Goal: Task Accomplishment & Management: Use online tool/utility

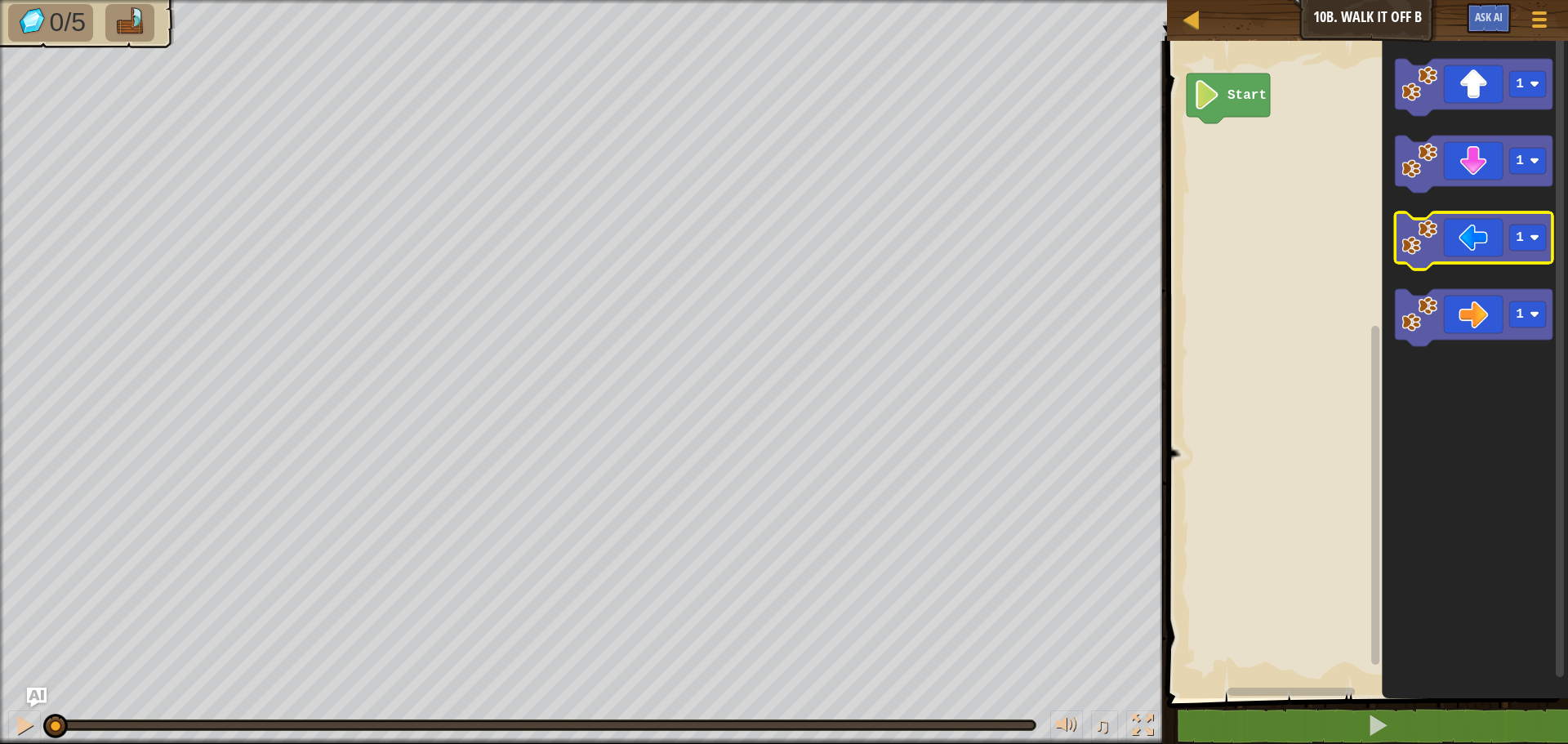
click at [1477, 242] on icon "Blockly Workspace" at bounding box center [1474, 241] width 158 height 57
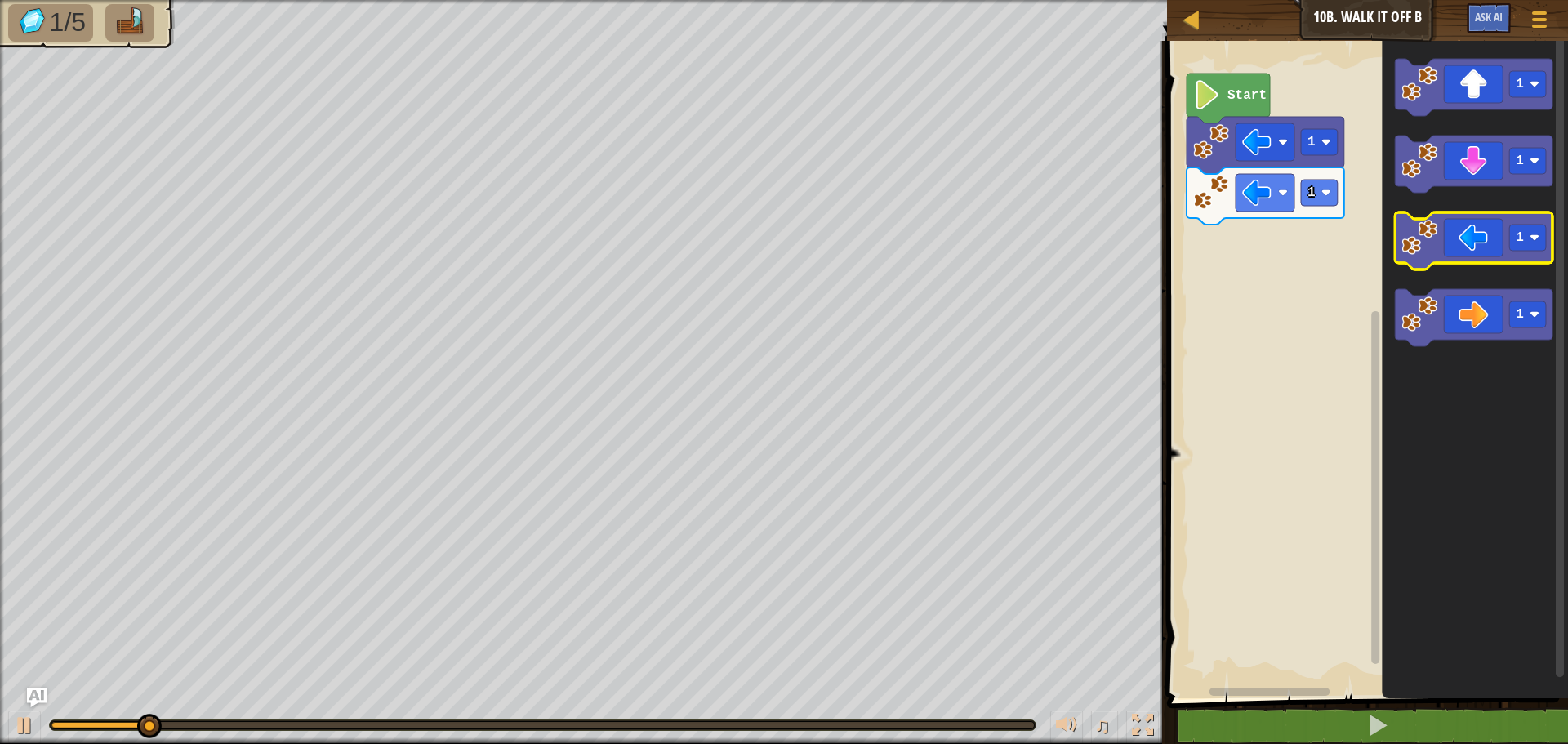
click at [1477, 242] on icon "Blockly Workspace" at bounding box center [1474, 241] width 158 height 57
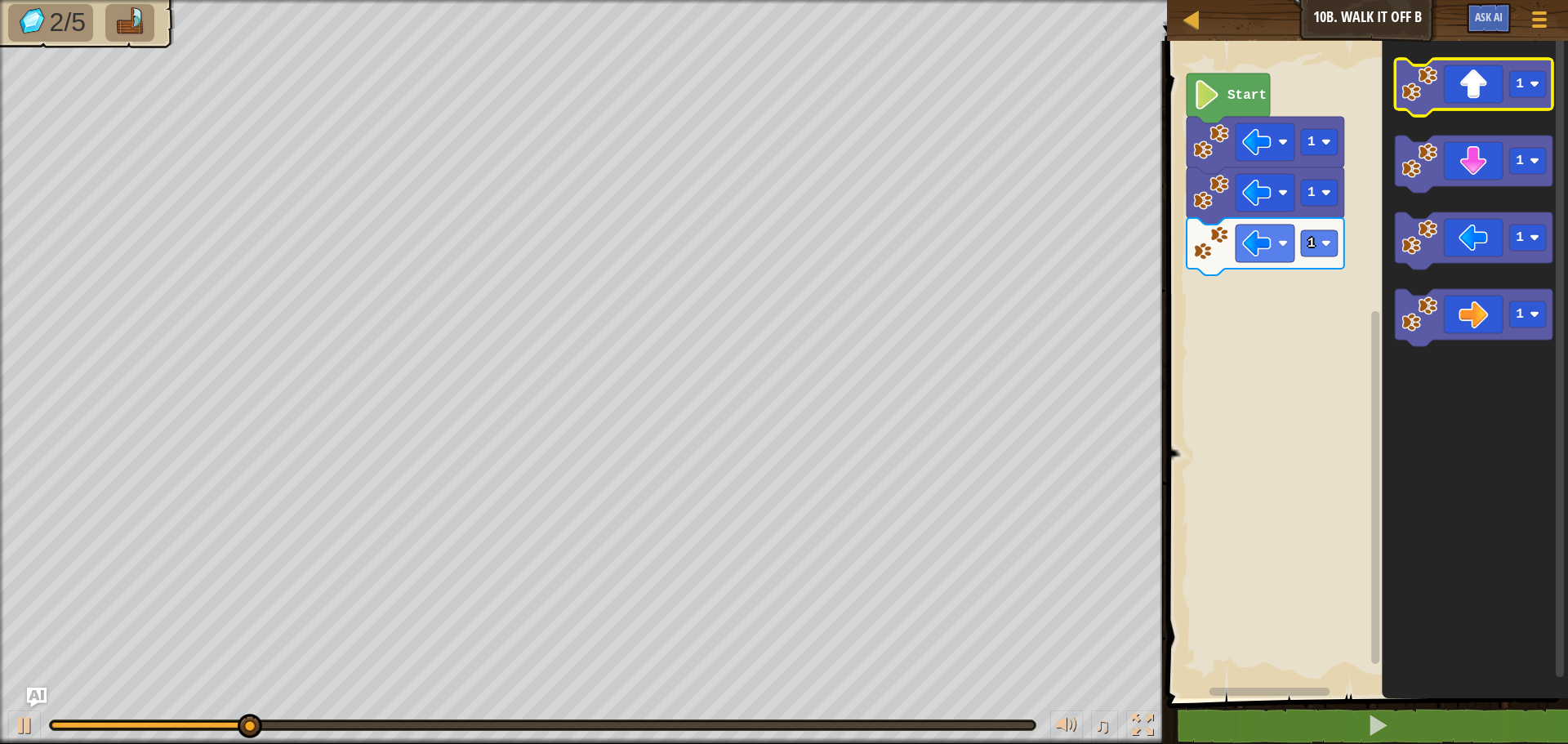
click at [1463, 92] on icon "Blockly Workspace" at bounding box center [1474, 87] width 158 height 57
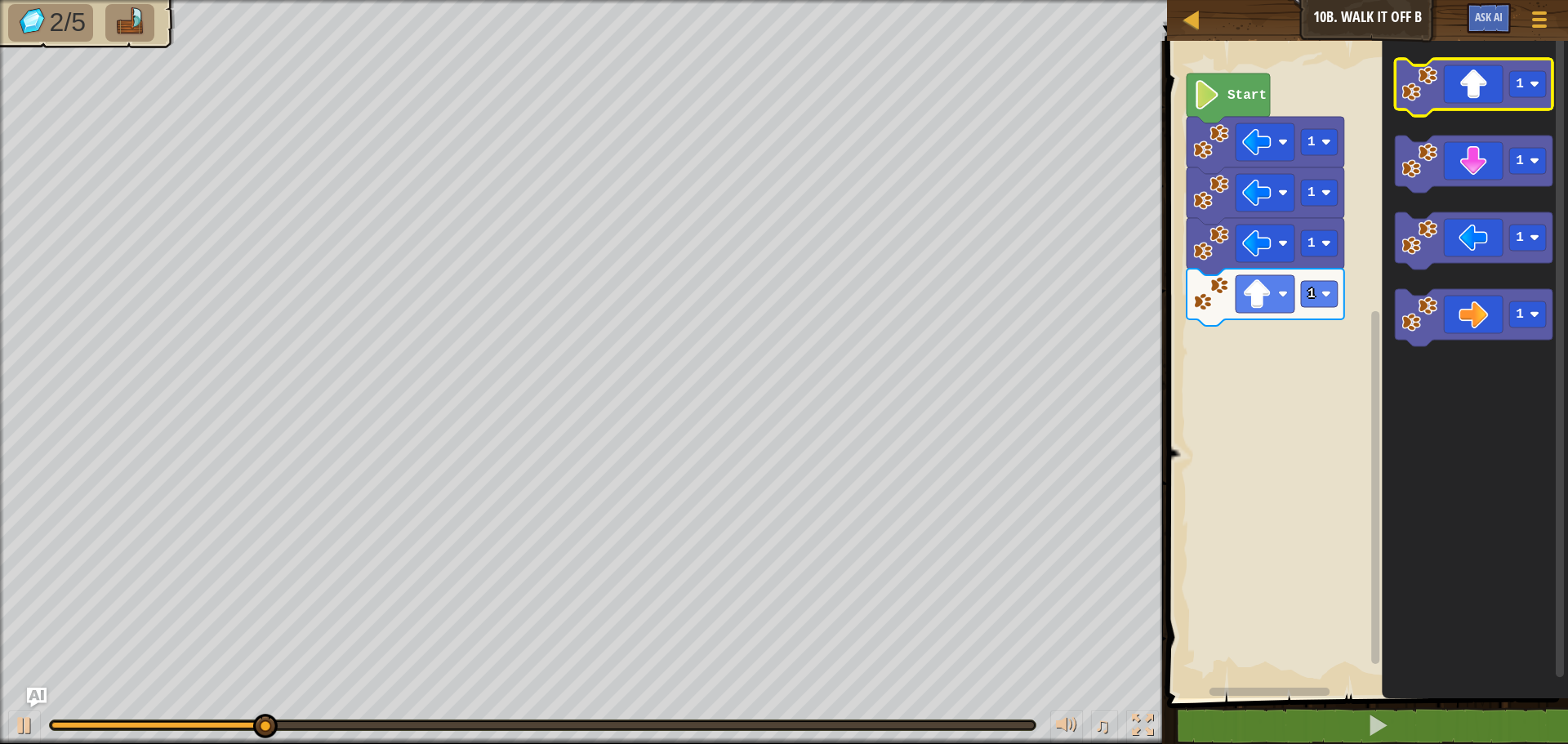
click at [1463, 92] on icon "Blockly Workspace" at bounding box center [1474, 87] width 158 height 57
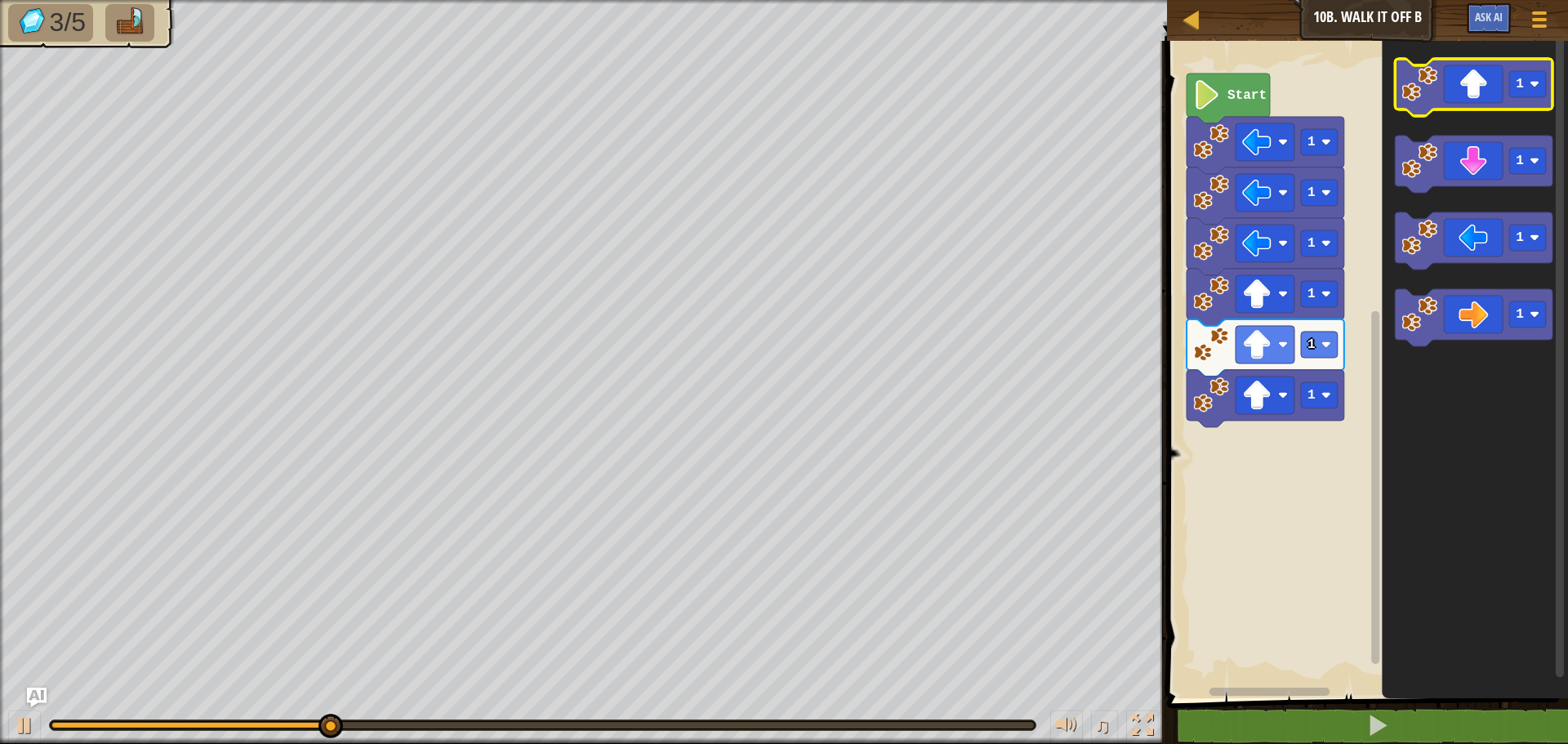
click at [1459, 92] on icon "Blockly Workspace" at bounding box center [1474, 87] width 158 height 57
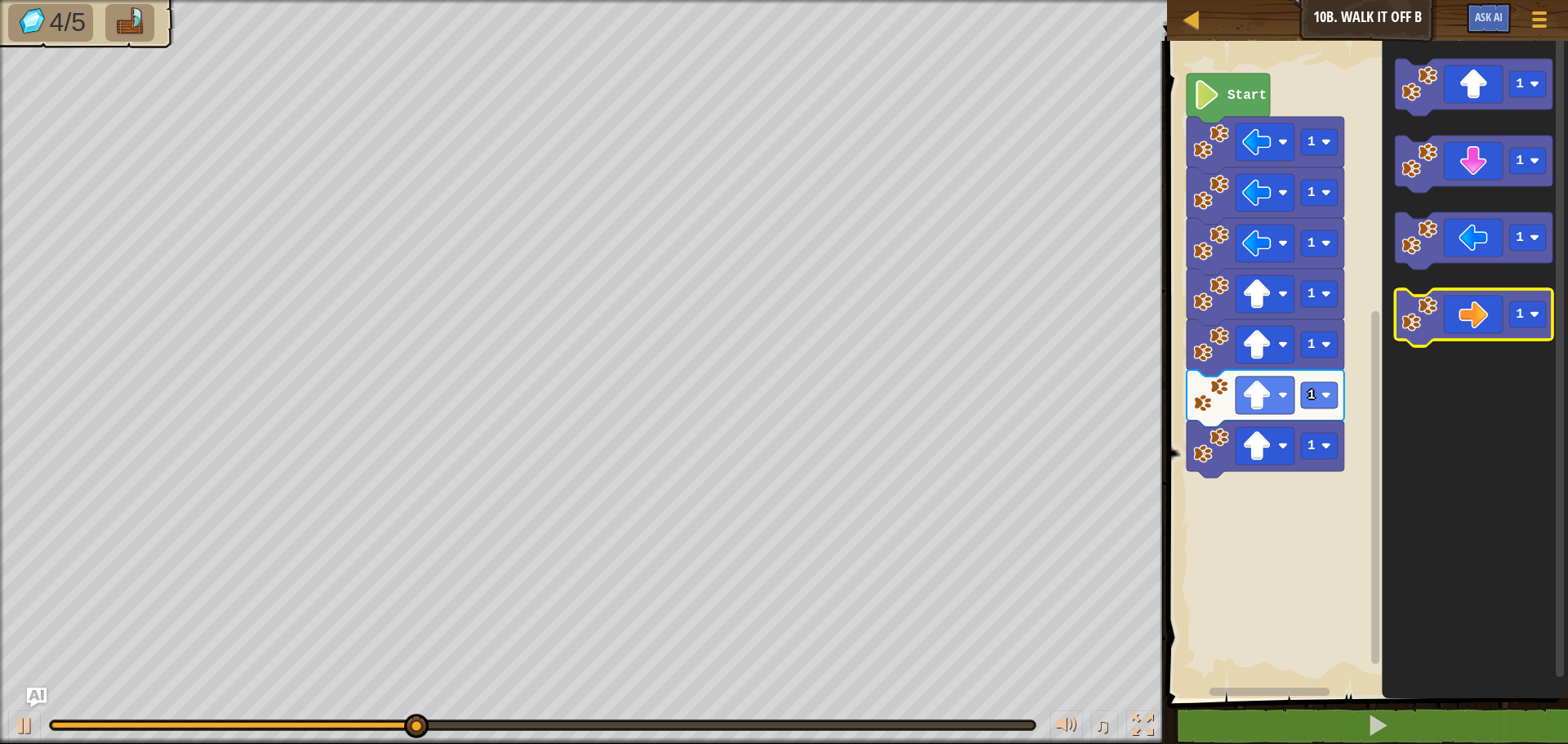
click at [1470, 306] on icon "Blockly Workspace" at bounding box center [1474, 317] width 158 height 57
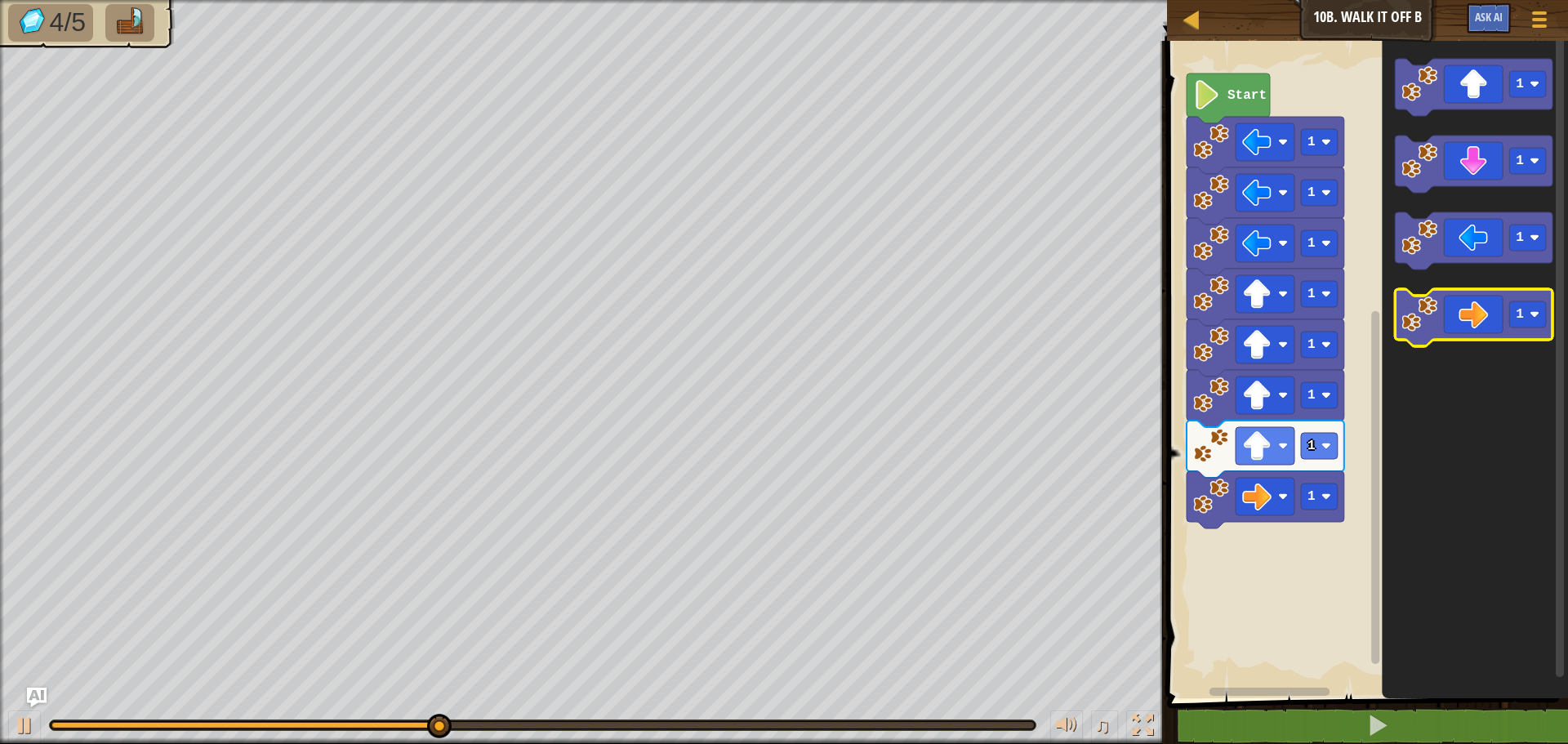
click at [1470, 306] on icon "Blockly Workspace" at bounding box center [1474, 317] width 158 height 57
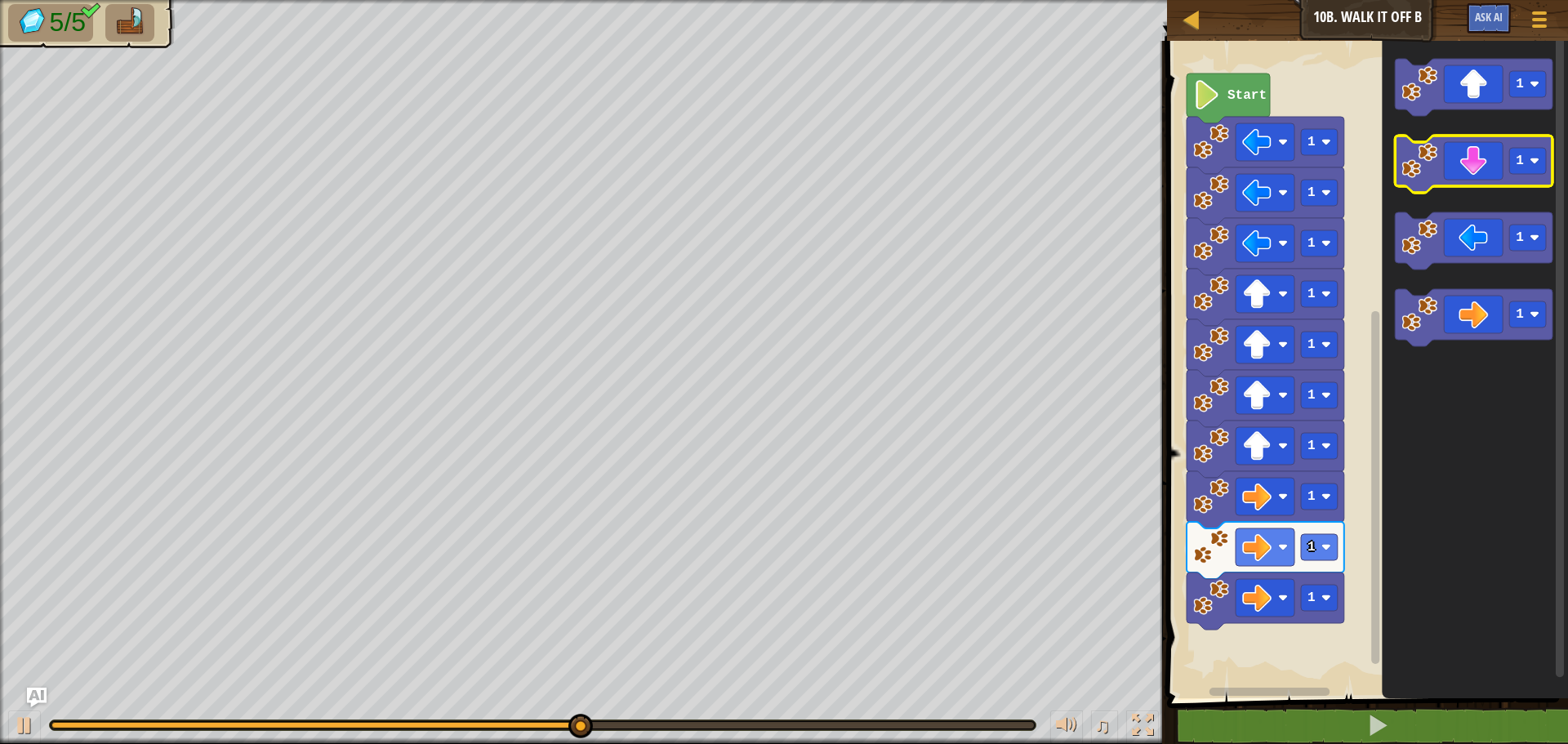
click at [1458, 183] on icon "Blockly Workspace" at bounding box center [1474, 164] width 158 height 57
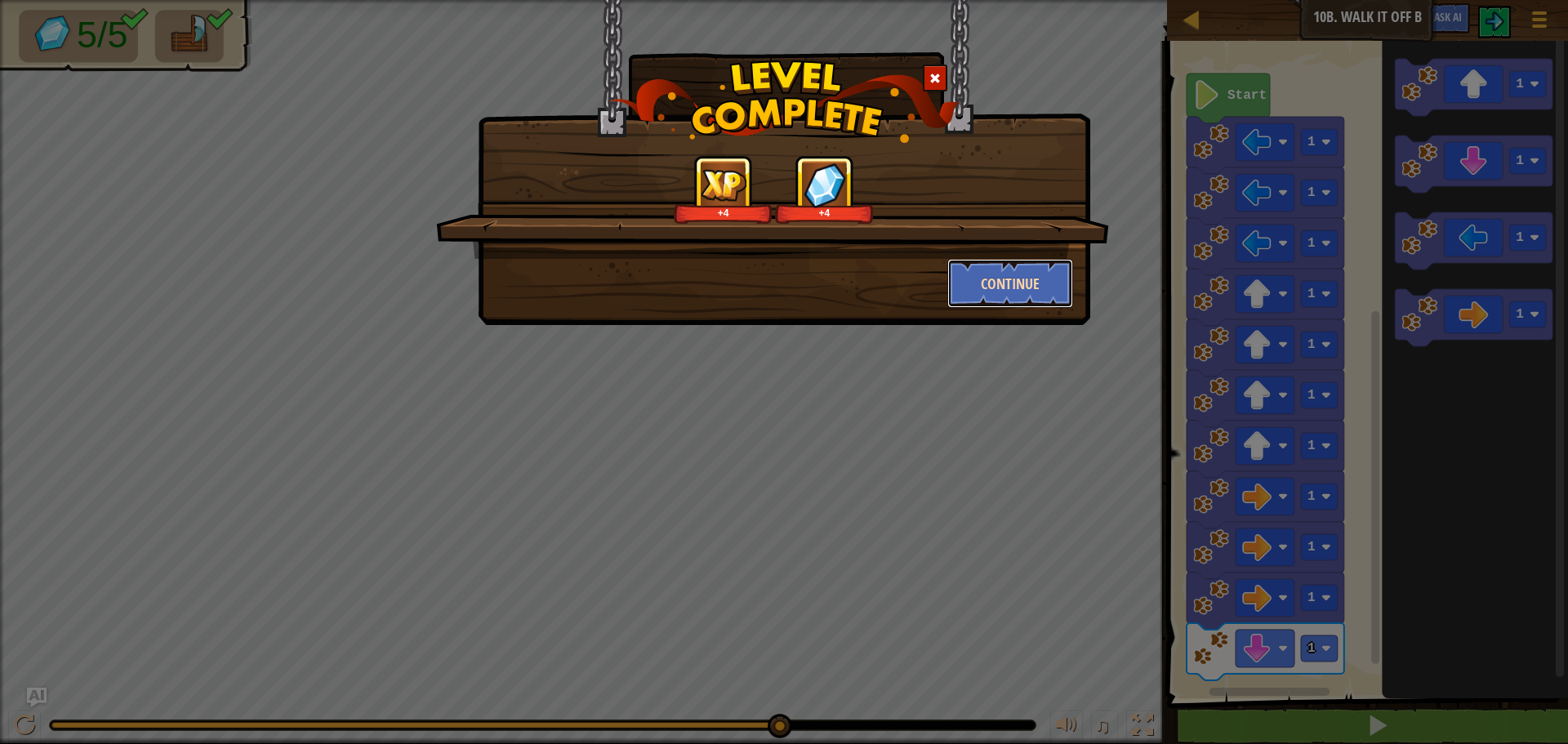
click at [1016, 289] on button "Continue" at bounding box center [1011, 283] width 127 height 49
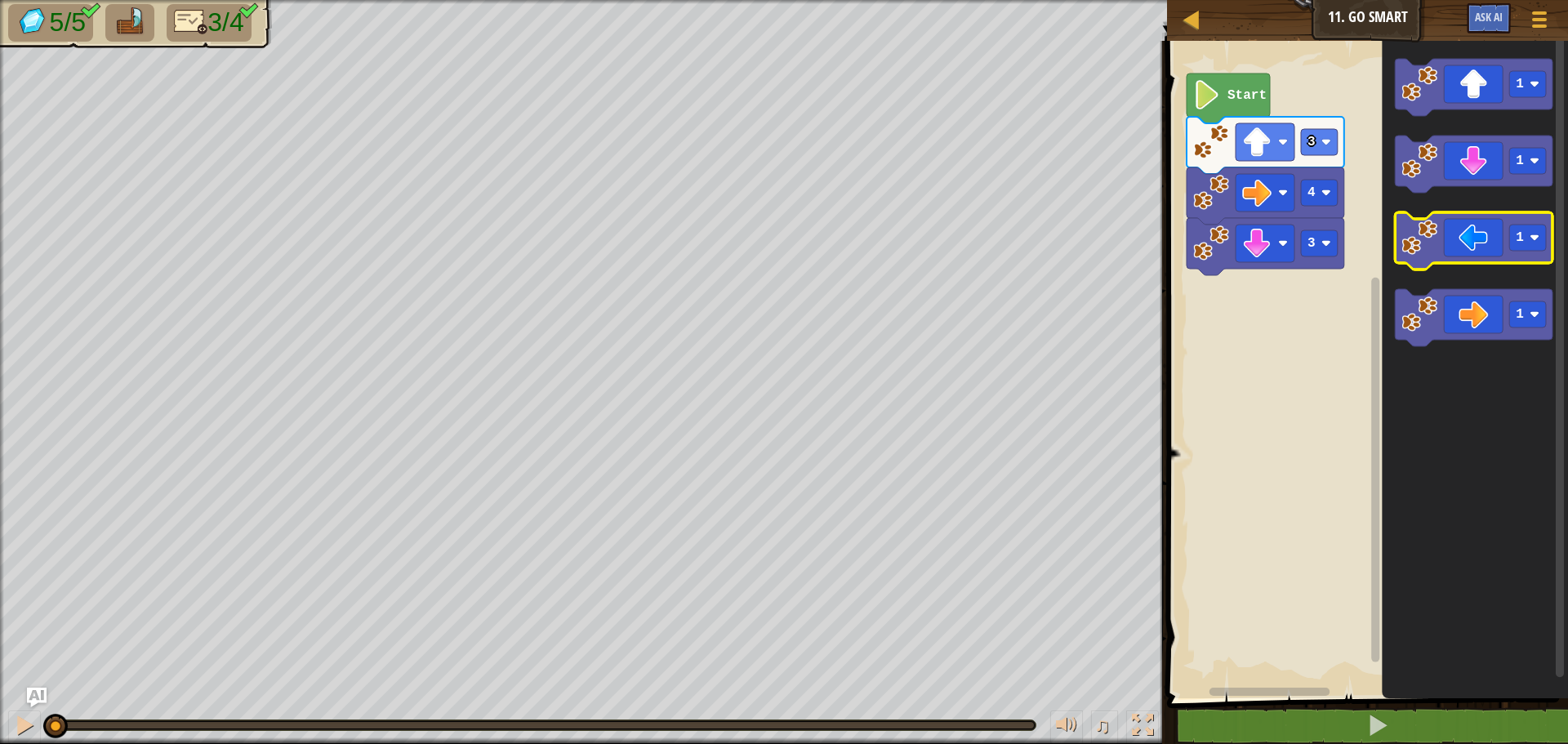
click at [1435, 244] on image "Blockly Workspace" at bounding box center [1420, 238] width 36 height 36
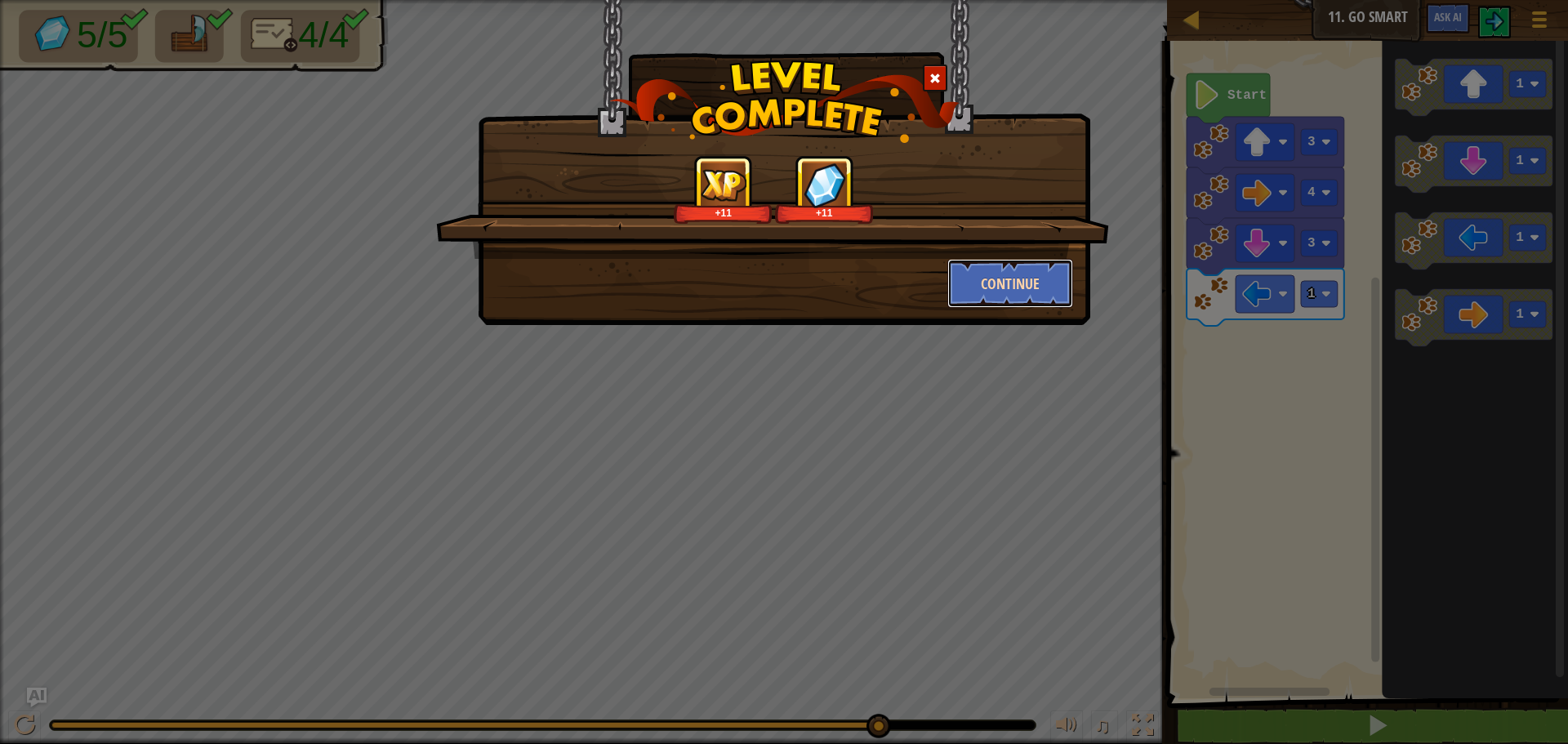
click at [1050, 282] on button "Continue" at bounding box center [1011, 283] width 127 height 49
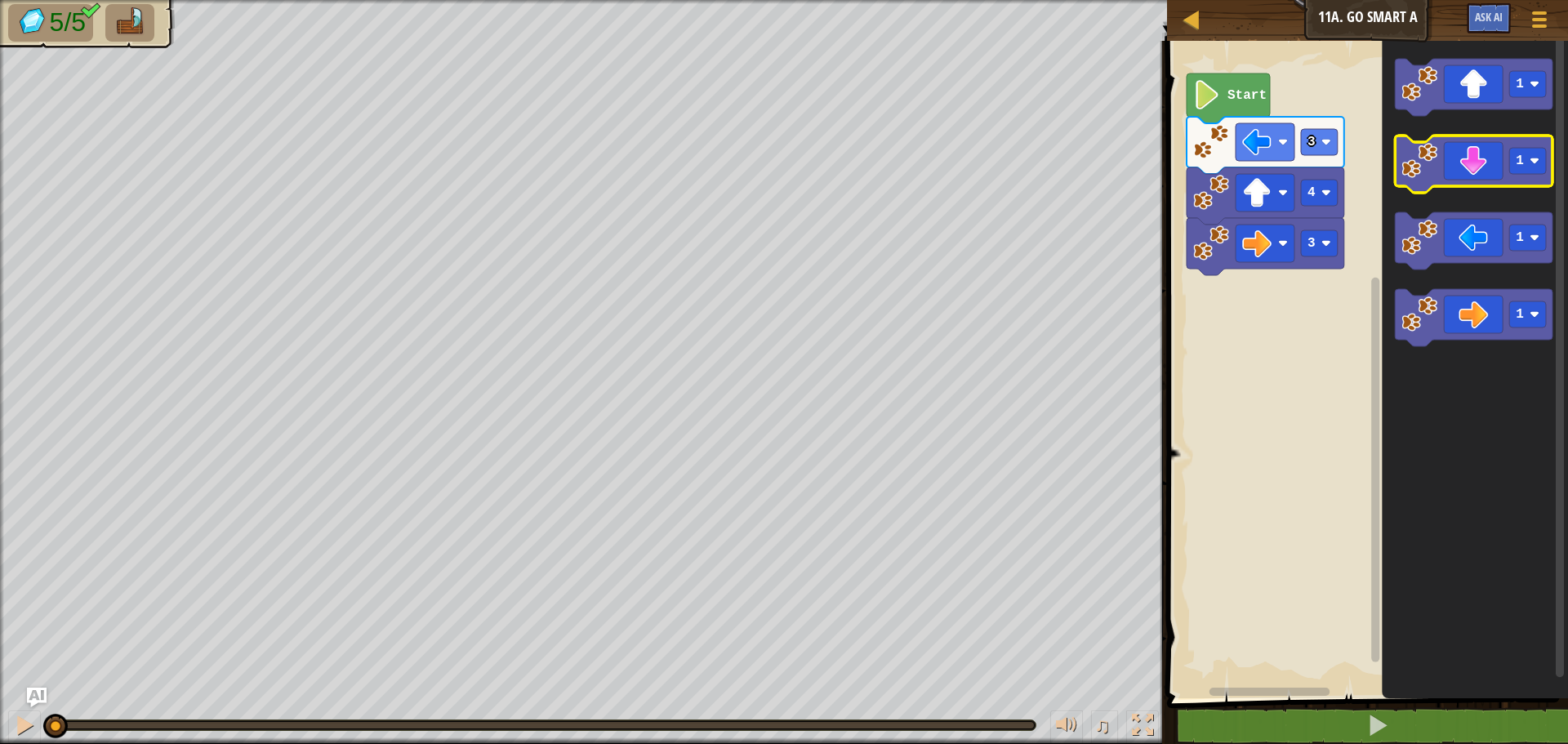
click at [1467, 167] on icon "Blockly Workspace" at bounding box center [1474, 164] width 158 height 57
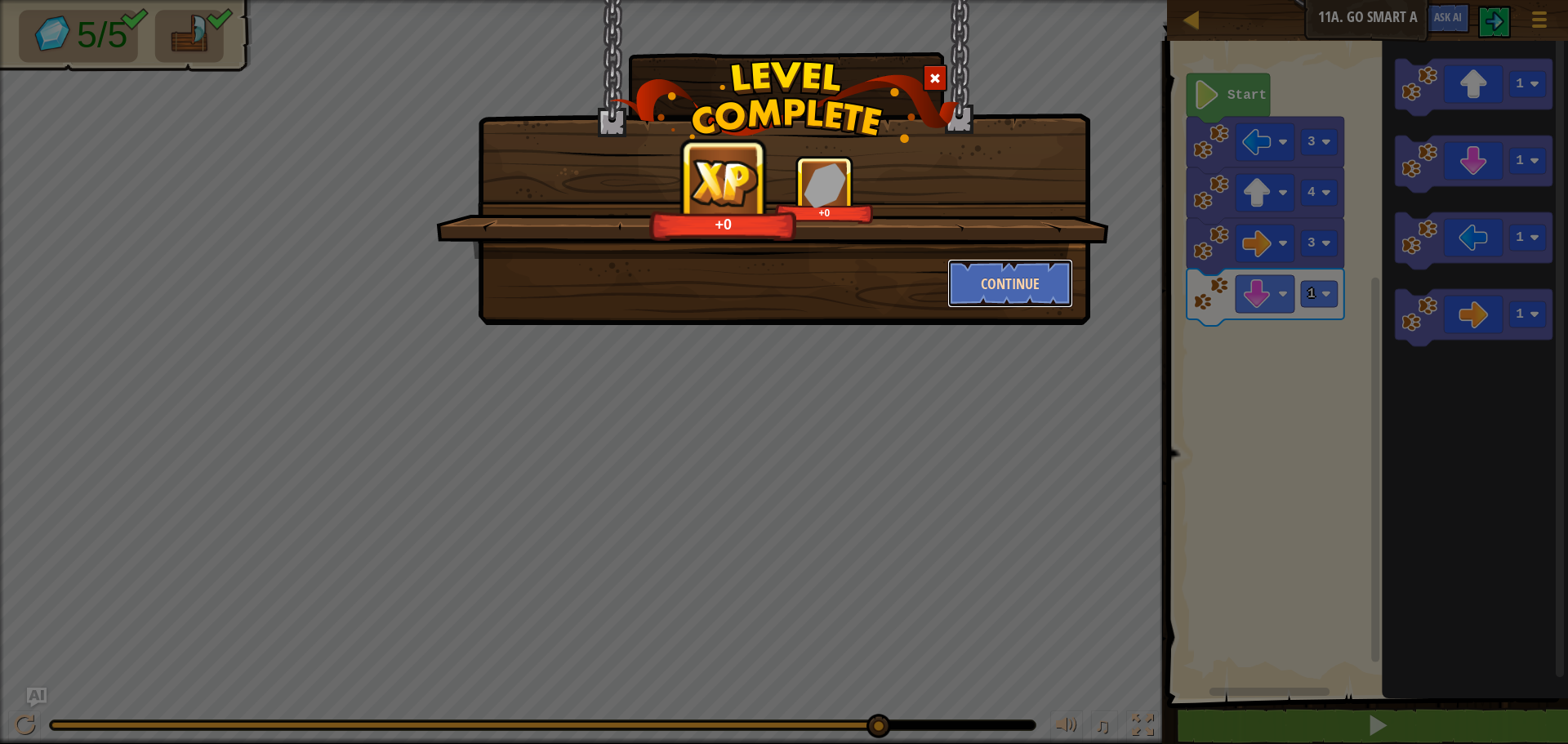
click at [1041, 278] on button "Continue" at bounding box center [1011, 283] width 127 height 49
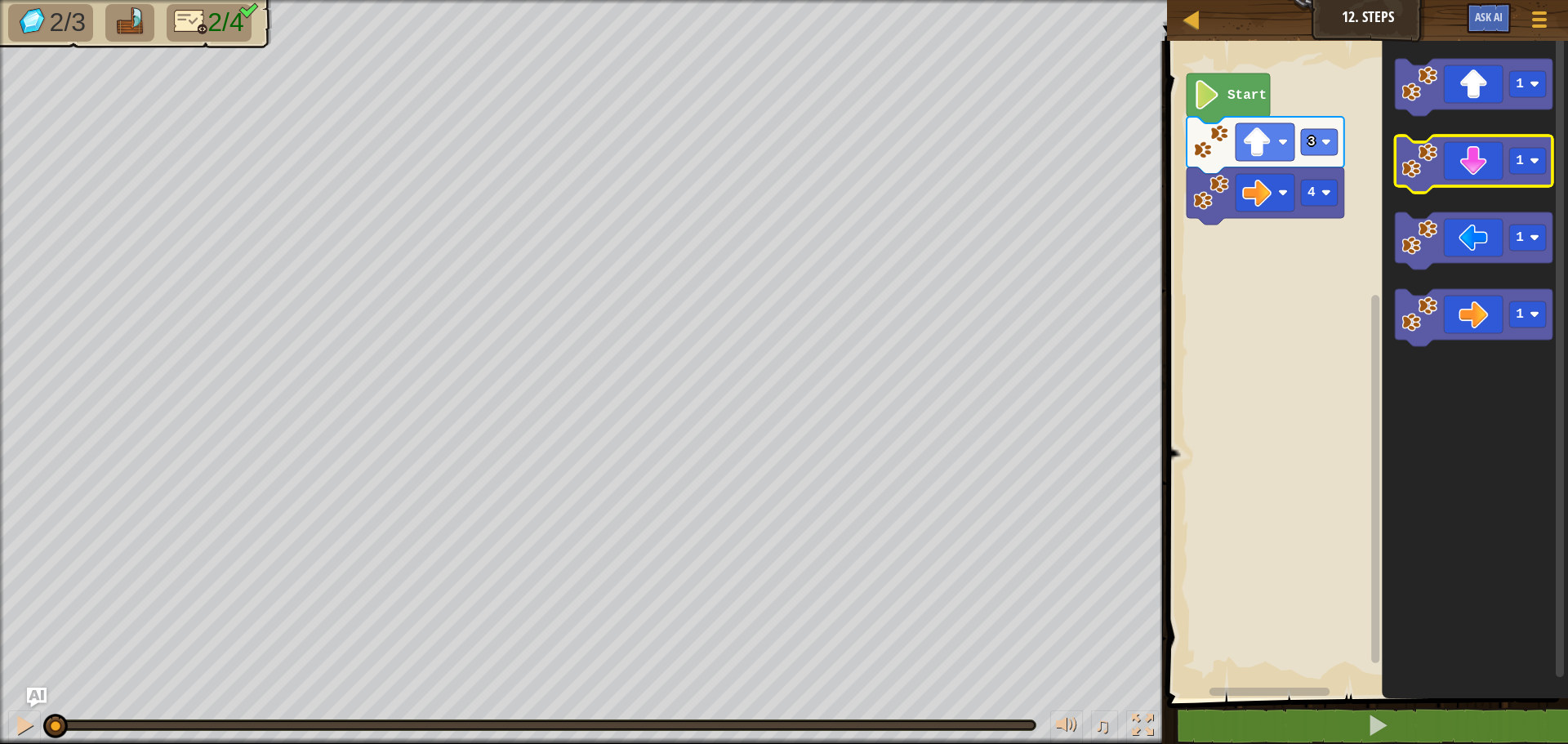
click at [1459, 176] on icon "Blockly Workspace" at bounding box center [1474, 164] width 158 height 57
click at [1458, 170] on icon "Blockly Workspace" at bounding box center [1474, 164] width 158 height 57
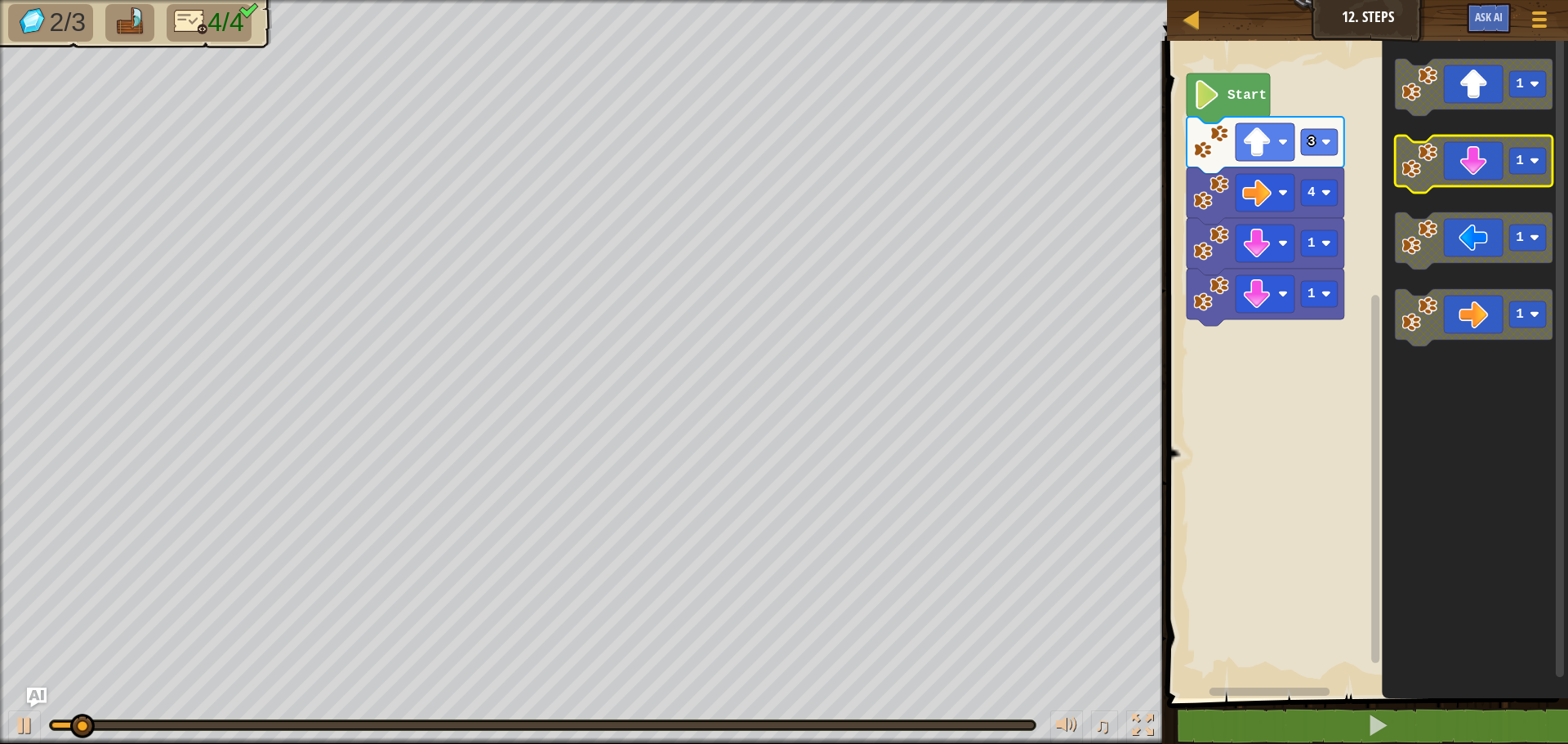
click at [1458, 170] on icon "Blockly Workspace" at bounding box center [1474, 164] width 158 height 57
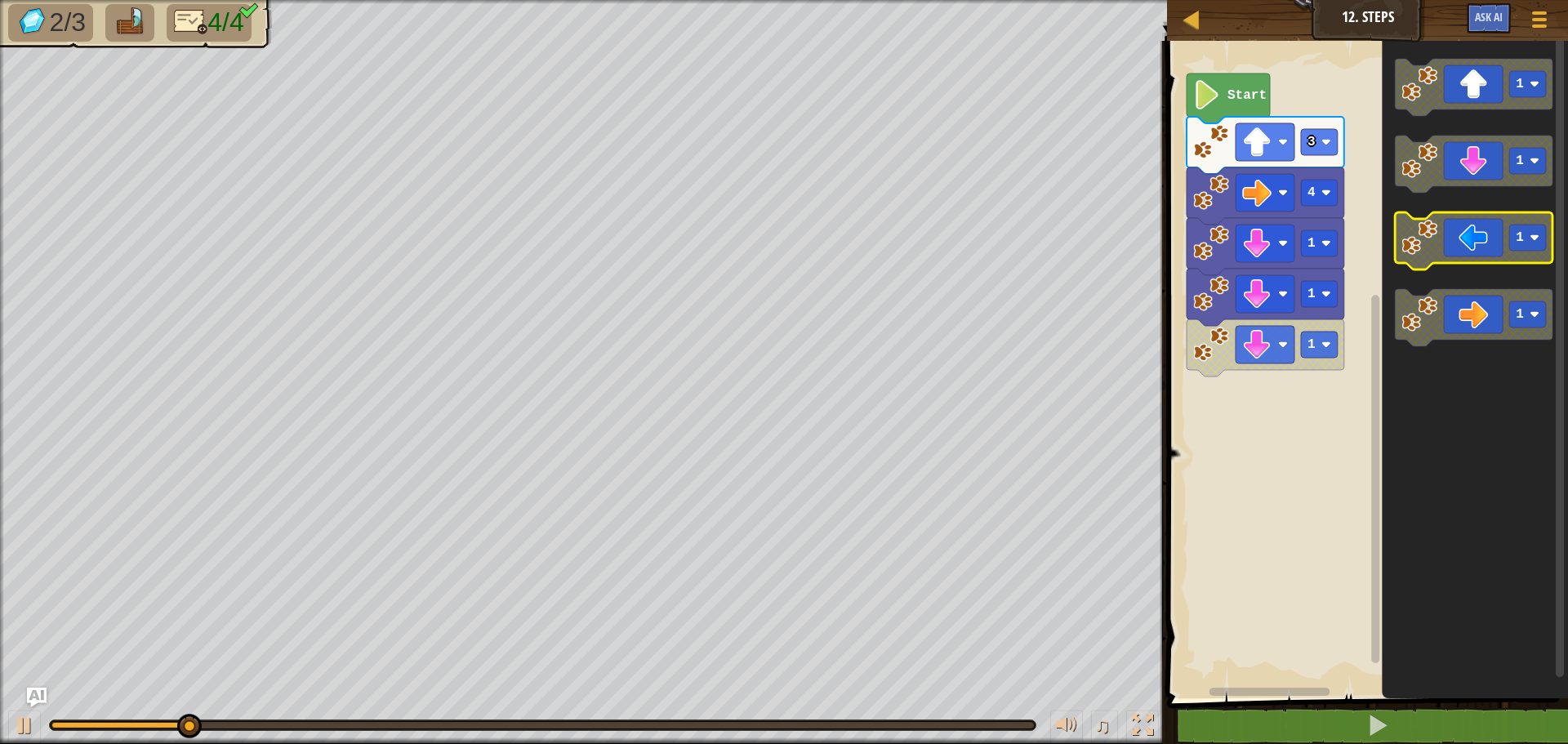
click at [1456, 244] on icon "Blockly Workspace" at bounding box center [1474, 241] width 158 height 57
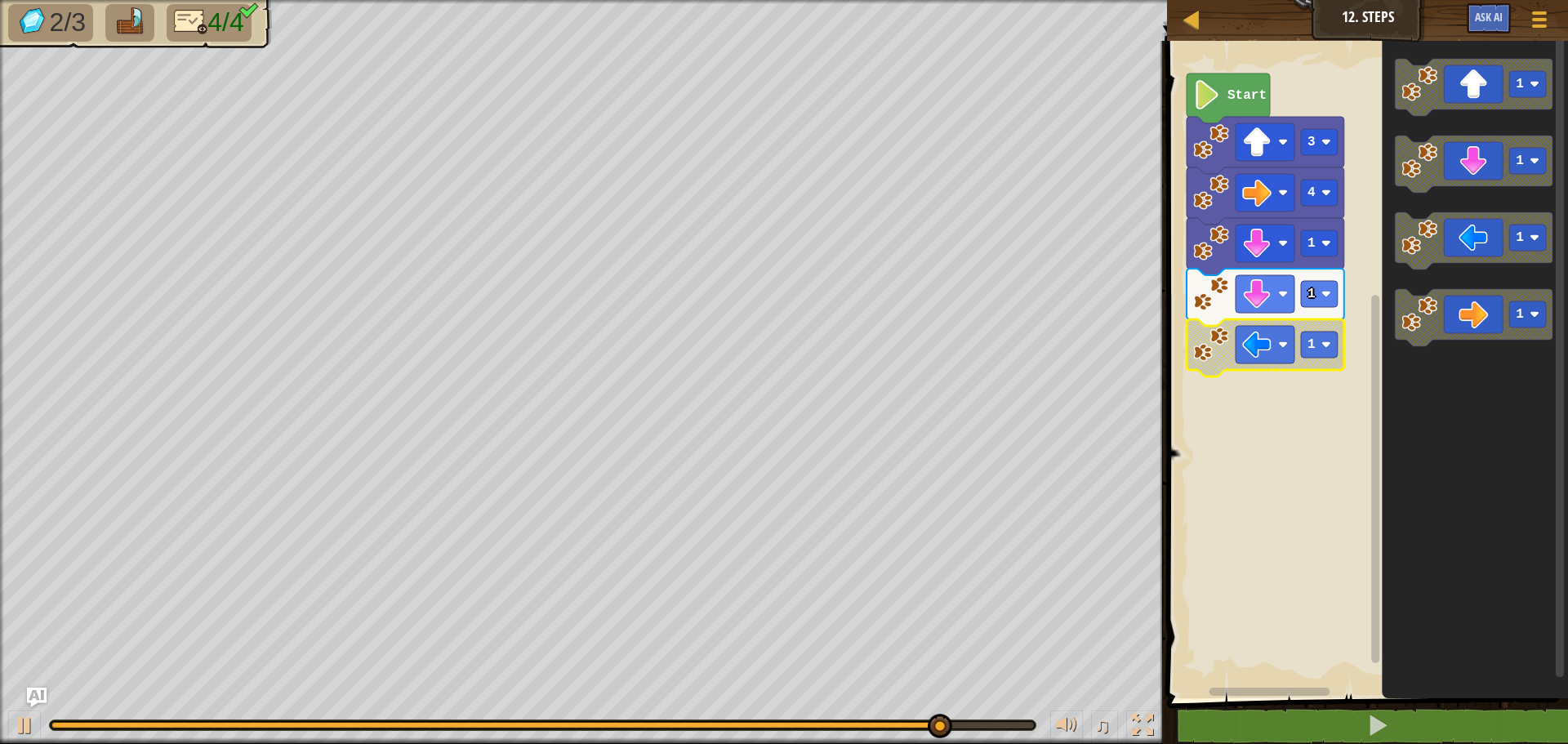
click at [1232, 322] on icon "Blockly Workspace" at bounding box center [1266, 348] width 158 height 57
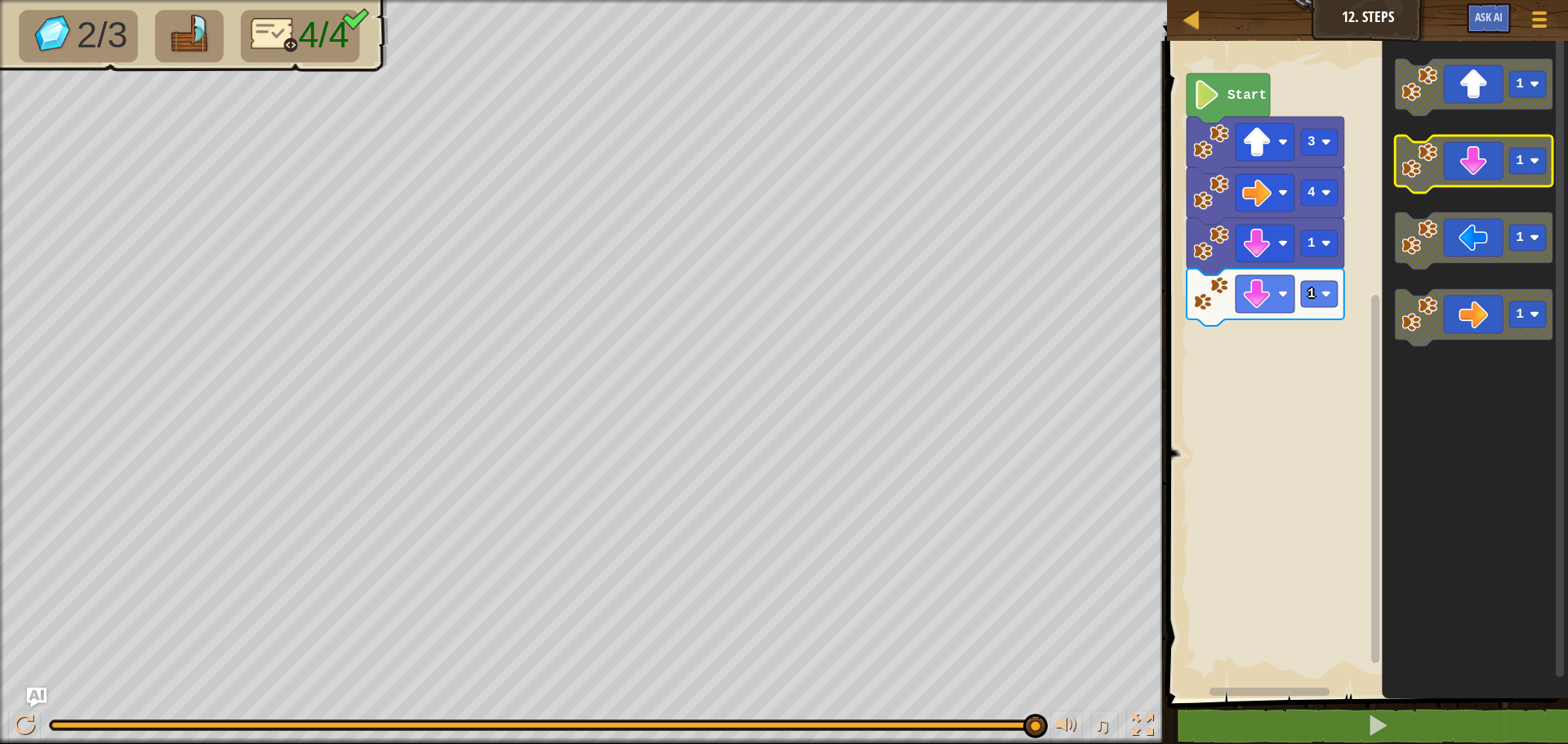
click at [1410, 165] on image "Blockly Workspace" at bounding box center [1420, 161] width 36 height 36
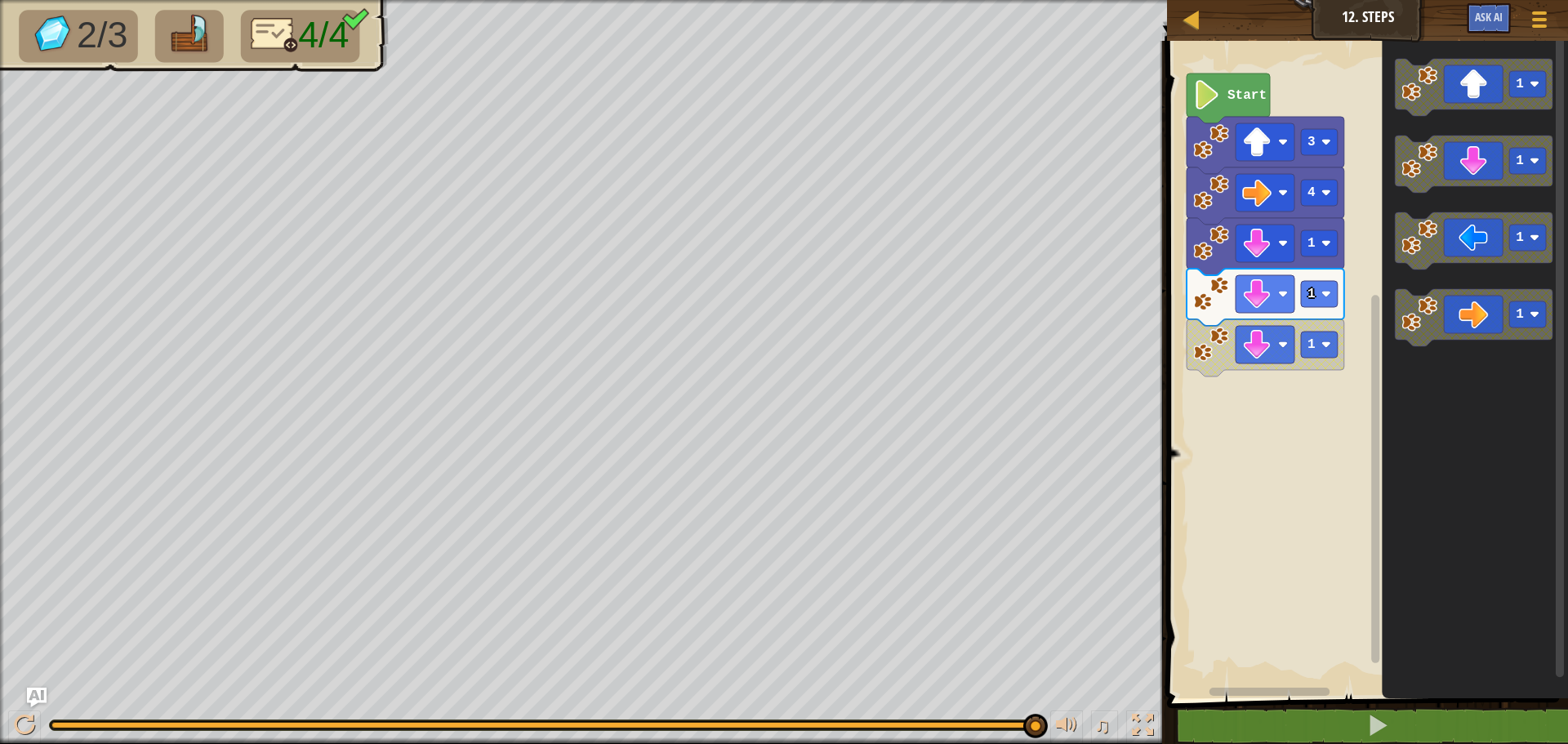
click at [1215, 348] on image "Blockly Workspace" at bounding box center [1211, 345] width 36 height 36
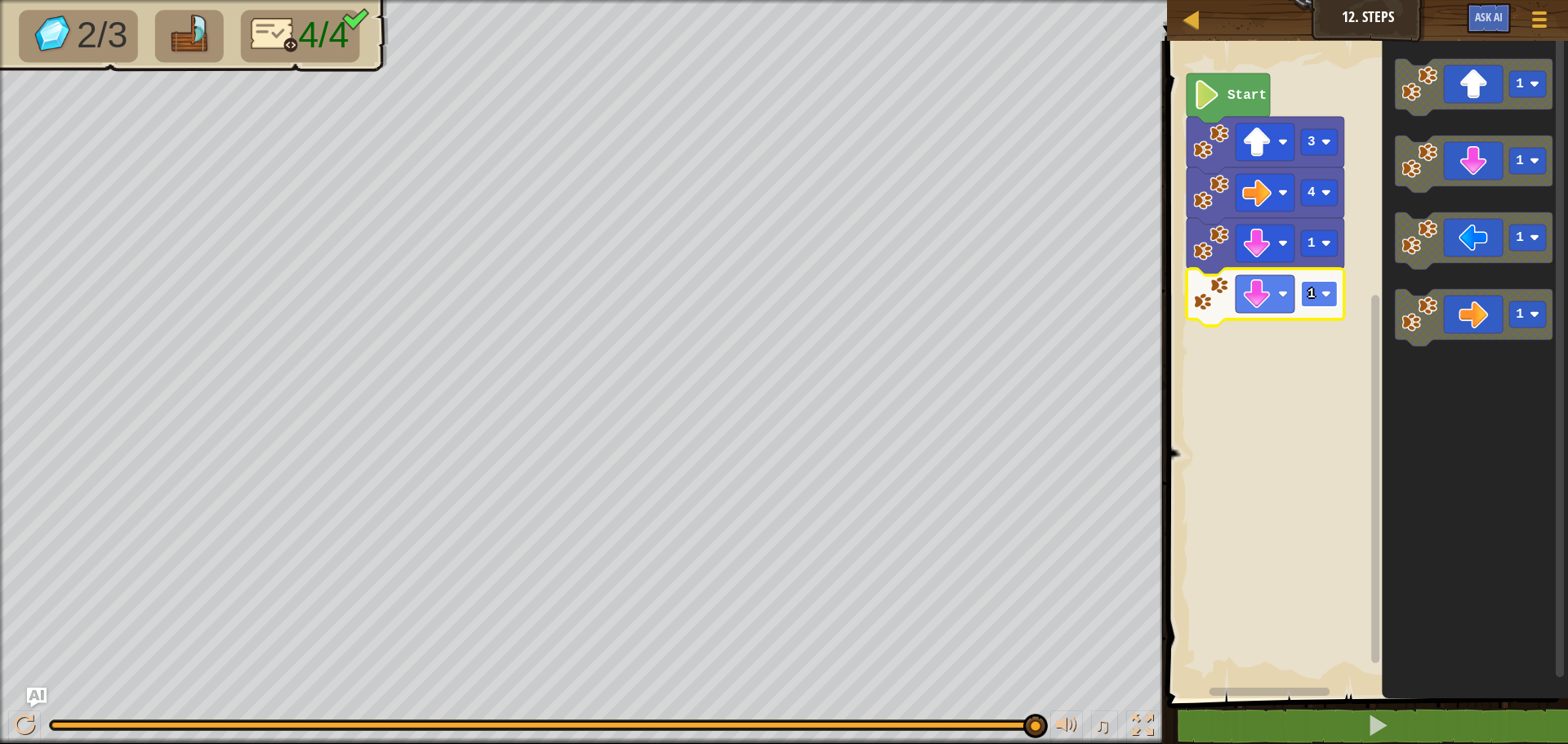
click at [1311, 290] on text "1" at bounding box center [1312, 294] width 8 height 14
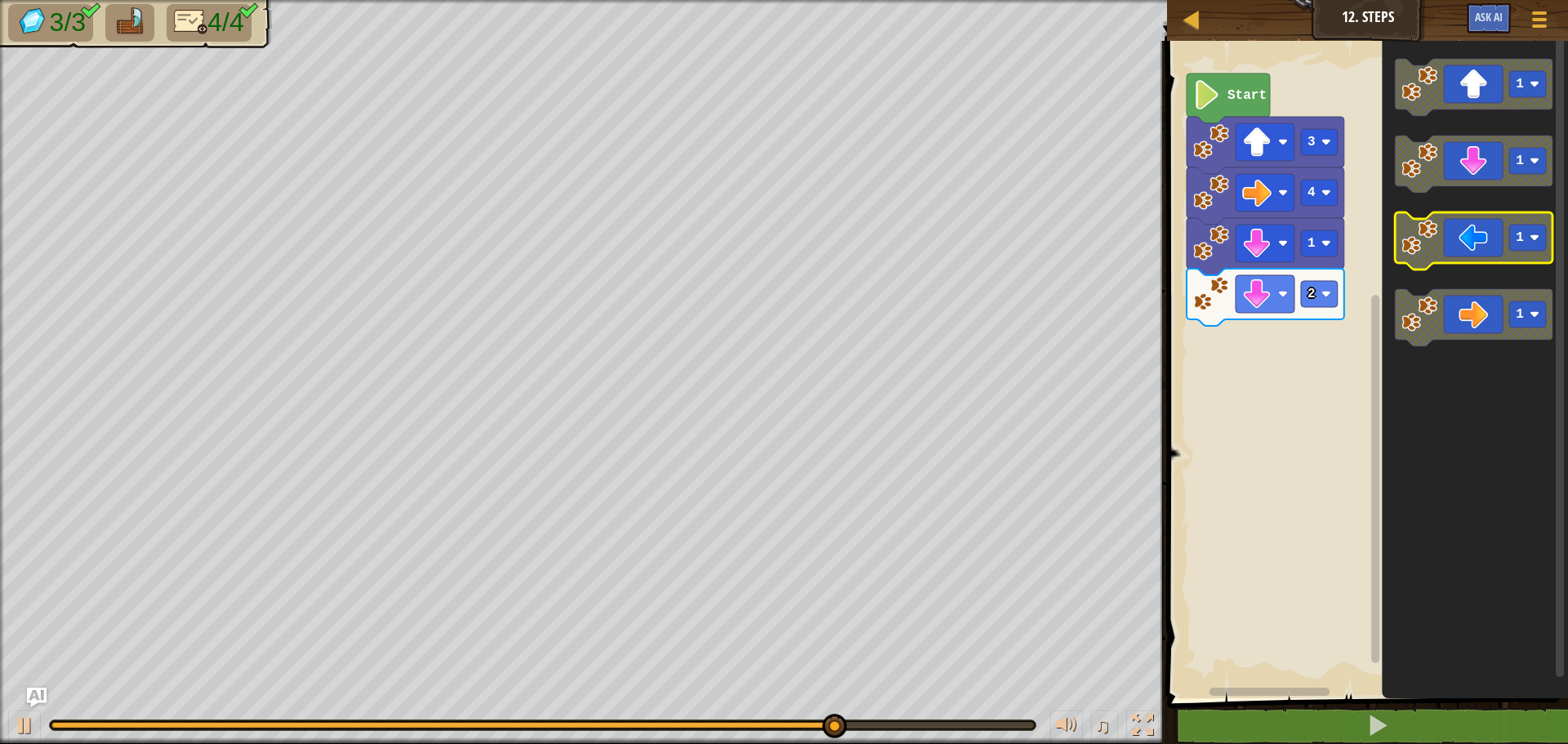
click at [1412, 243] on image "Blockly Workspace" at bounding box center [1420, 238] width 36 height 36
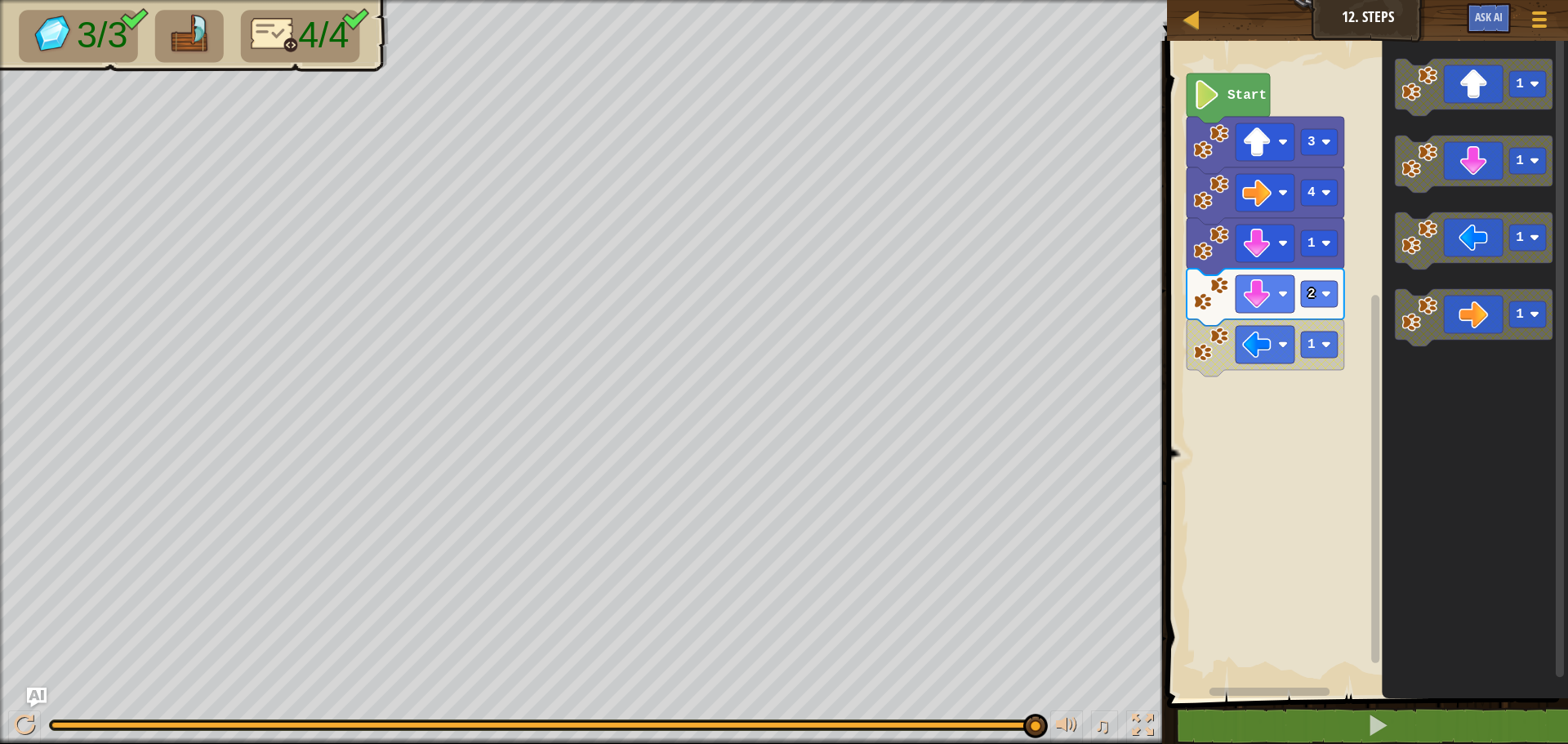
click at [1208, 361] on image "Blockly Workspace" at bounding box center [1211, 345] width 36 height 36
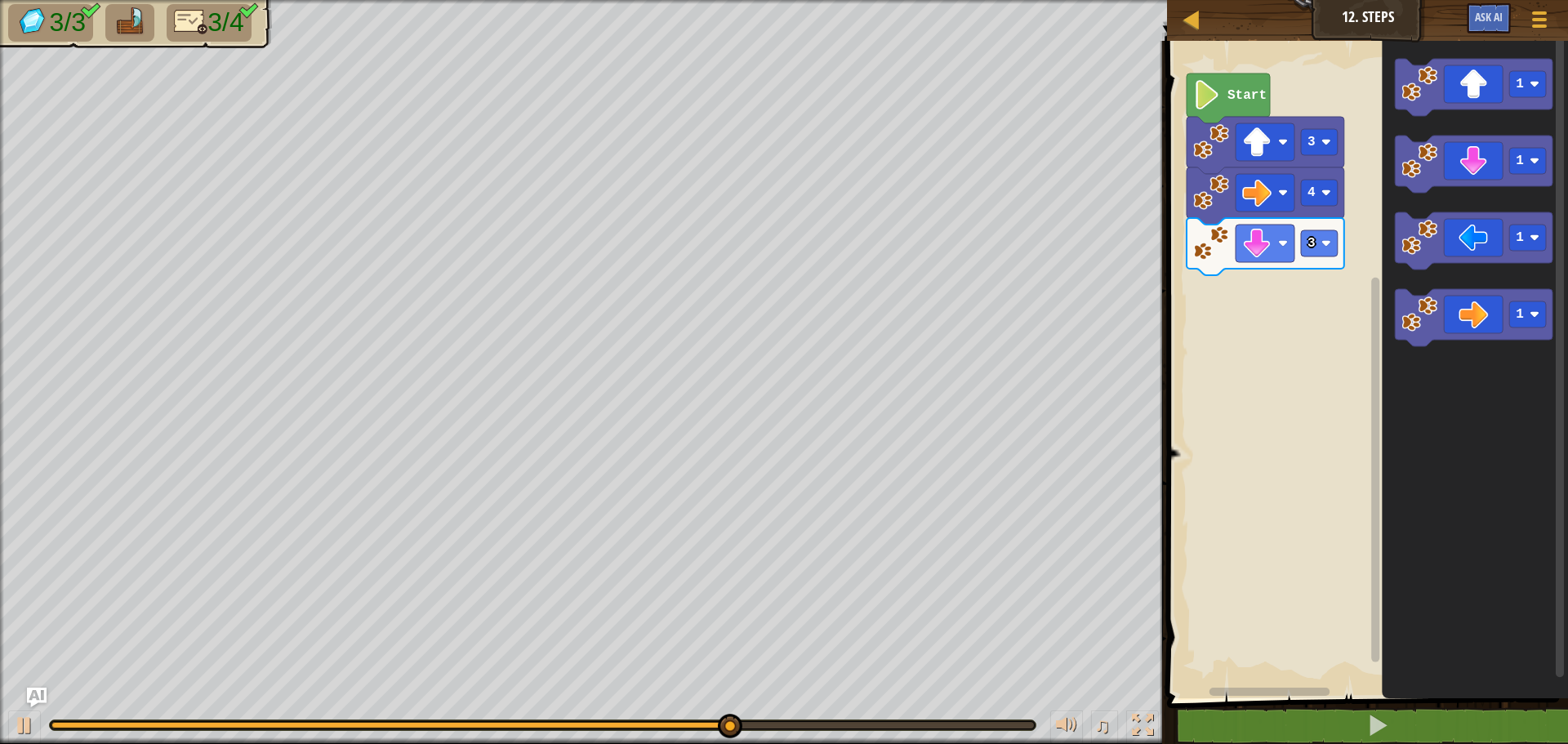
click at [1237, 379] on div "Start 3 4 3 1 1 1 1" at bounding box center [1365, 365] width 406 height 665
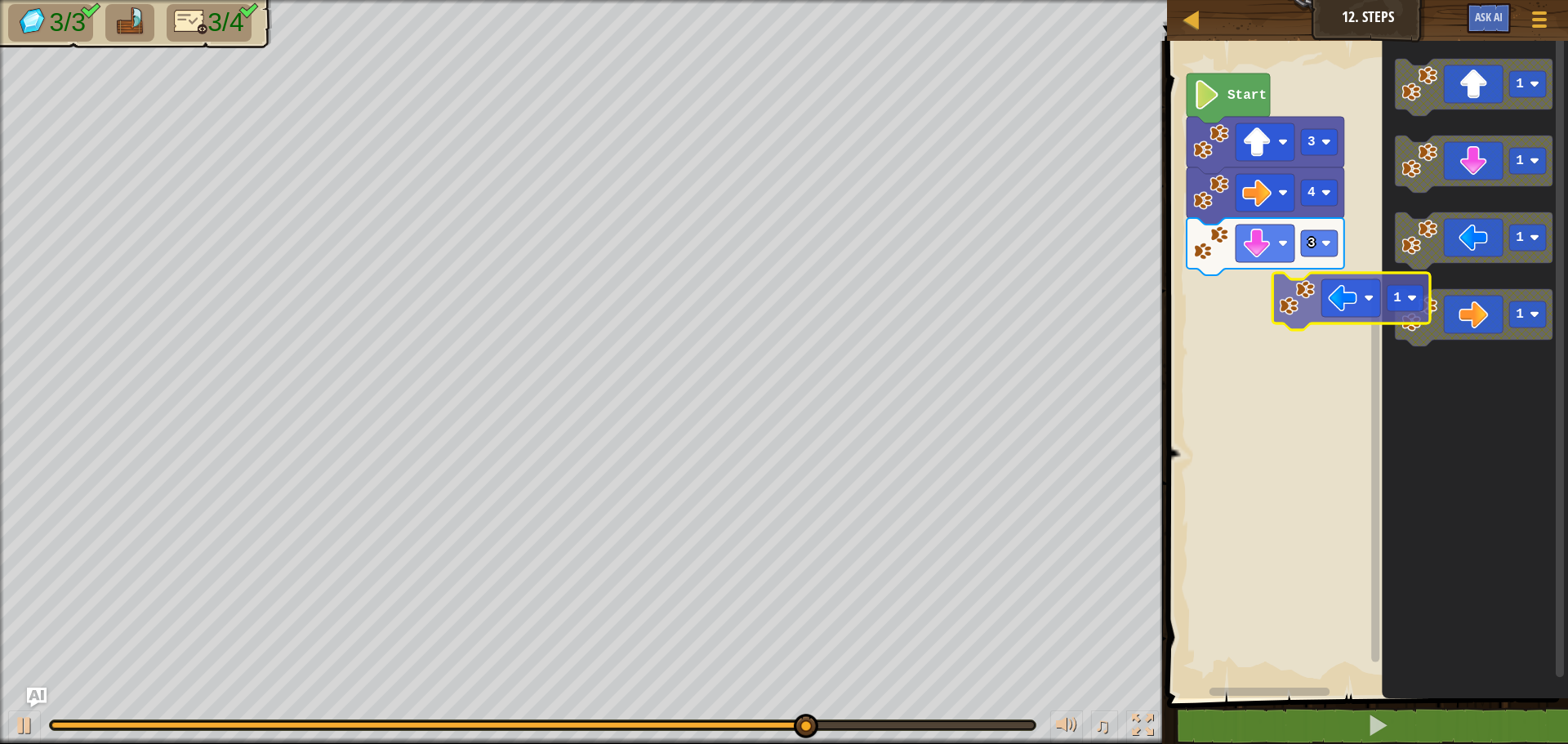
click at [1225, 294] on div "Start 3 4 3 1 1 1 1 1" at bounding box center [1365, 365] width 406 height 665
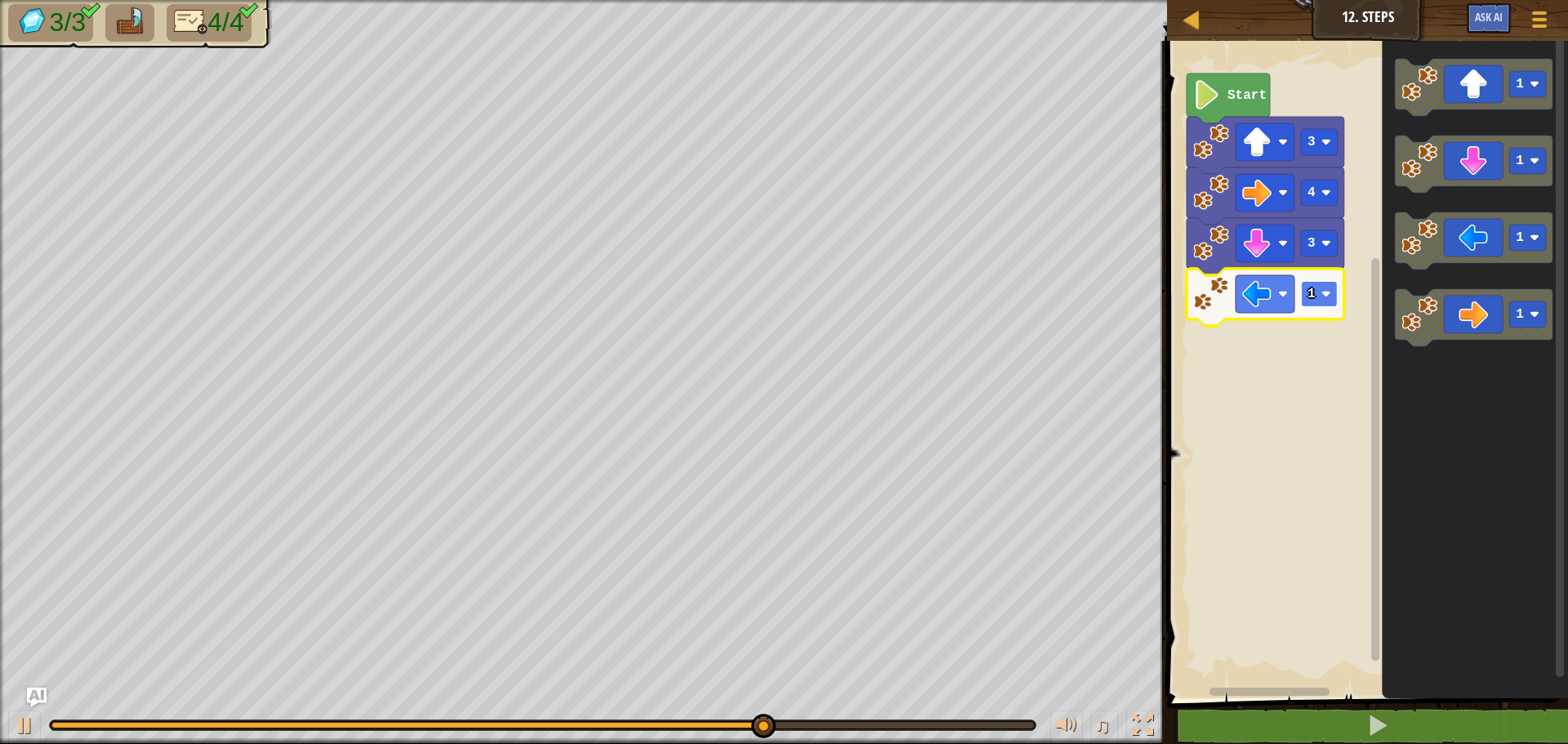
click at [1303, 303] on rect "Blockly Workspace" at bounding box center [1319, 293] width 37 height 26
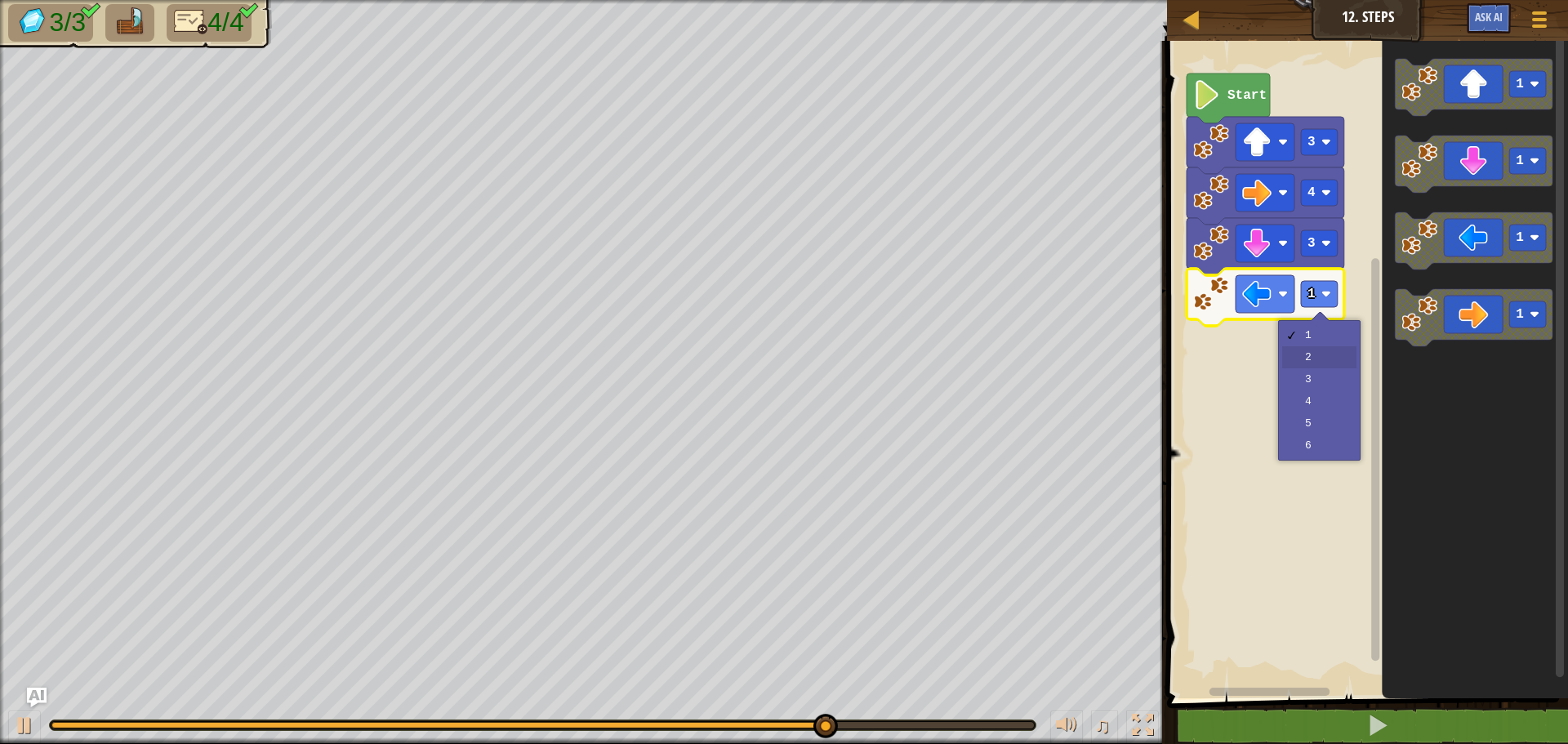
drag, startPoint x: 1334, startPoint y: 347, endPoint x: 1373, endPoint y: 329, distance: 43.0
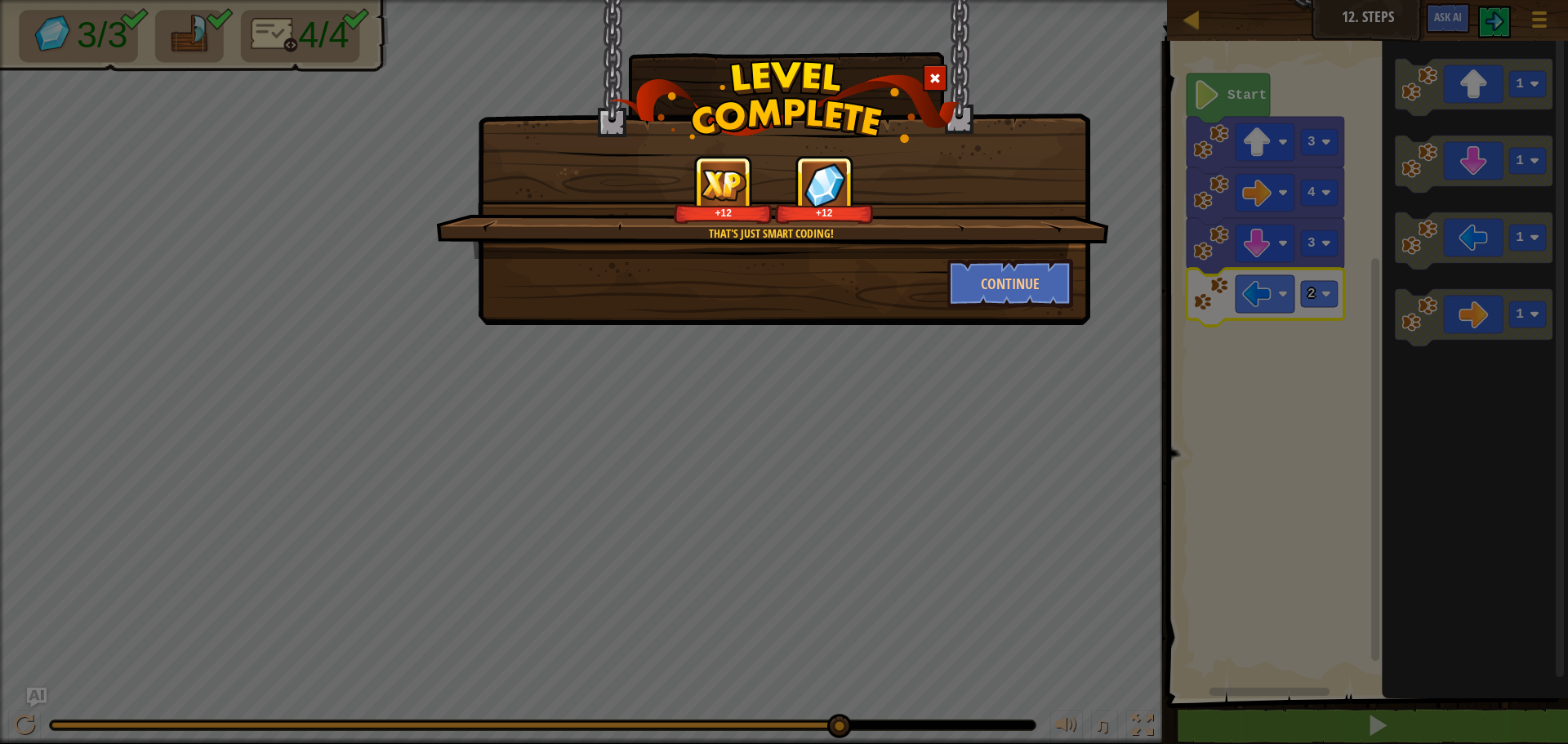
click at [1165, 431] on div "That's just smart coding! +12 +12 Continue" at bounding box center [784, 372] width 1568 height 744
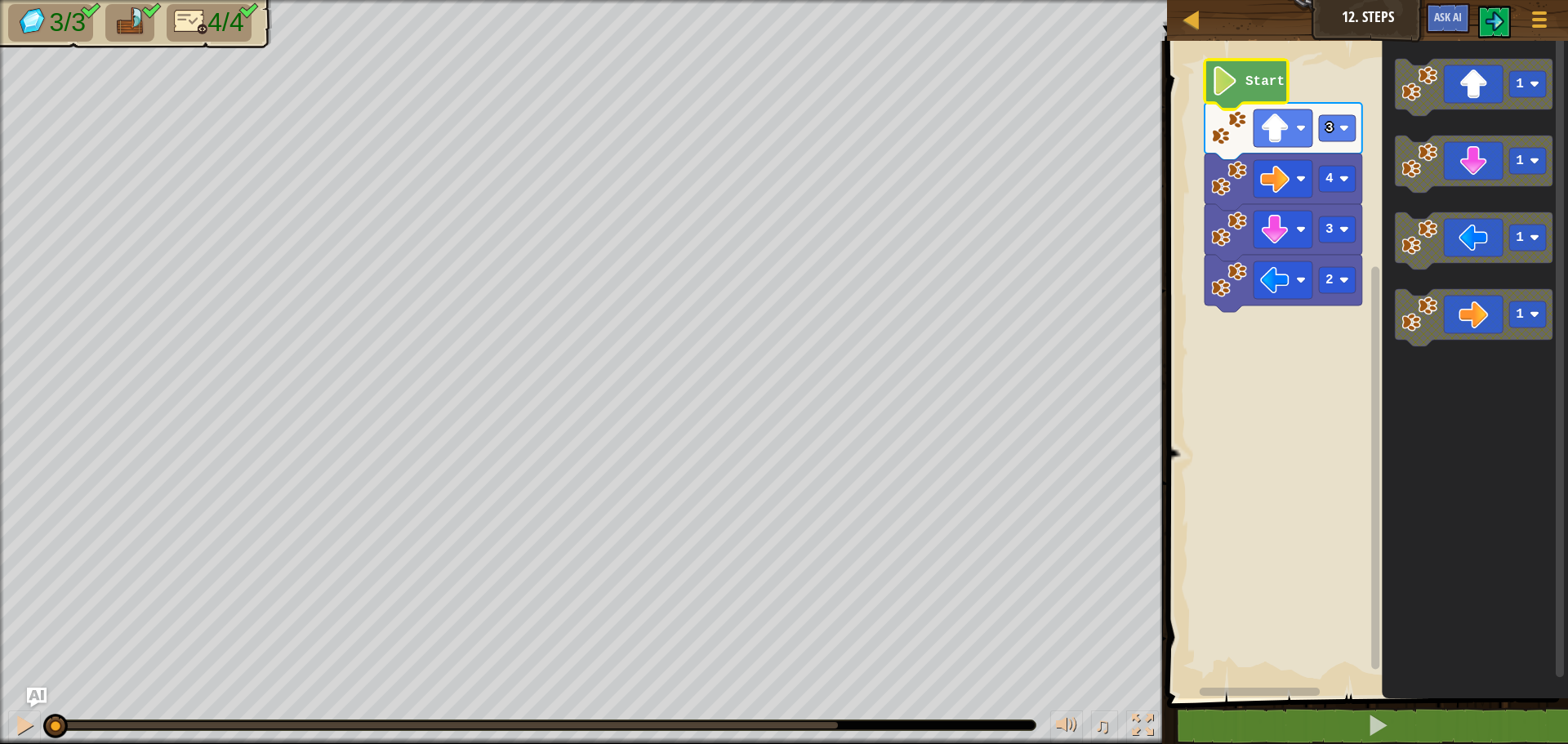
click at [1252, 83] on text "Start" at bounding box center [1265, 81] width 39 height 14
click at [1481, 21] on button at bounding box center [1495, 22] width 33 height 33
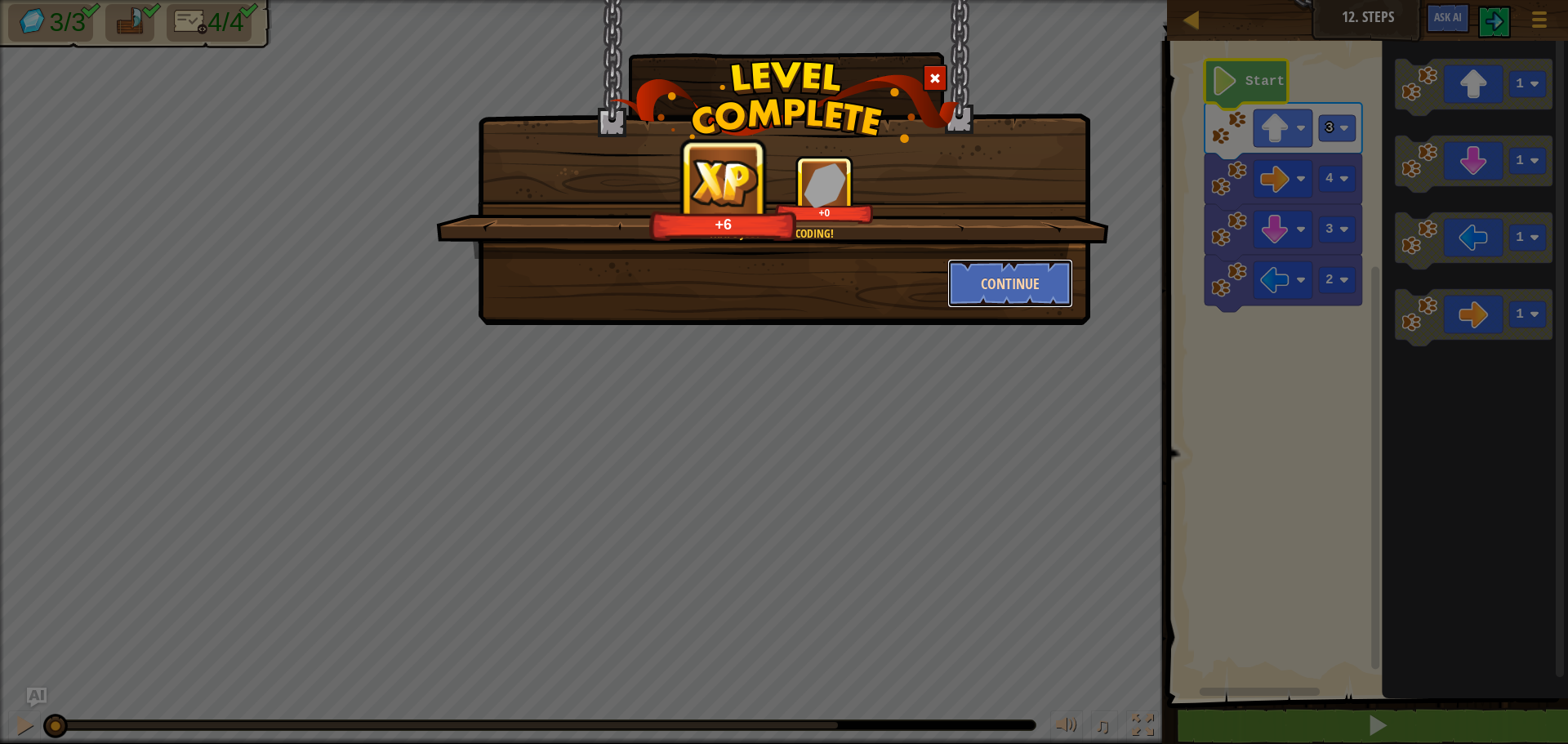
click at [977, 291] on button "Continue" at bounding box center [1011, 283] width 127 height 49
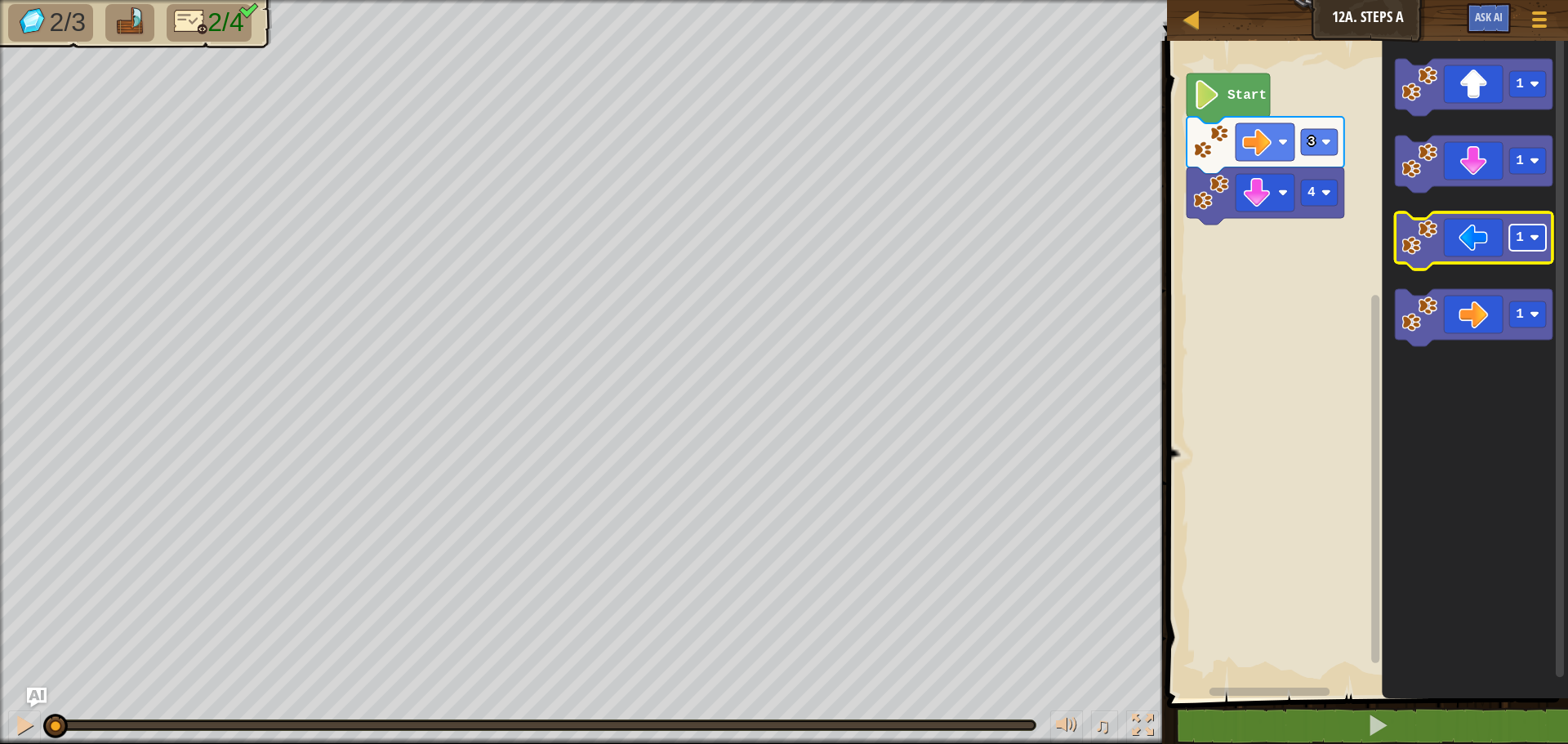
click at [1535, 237] on image "Blockly Workspace" at bounding box center [1535, 237] width 10 height 10
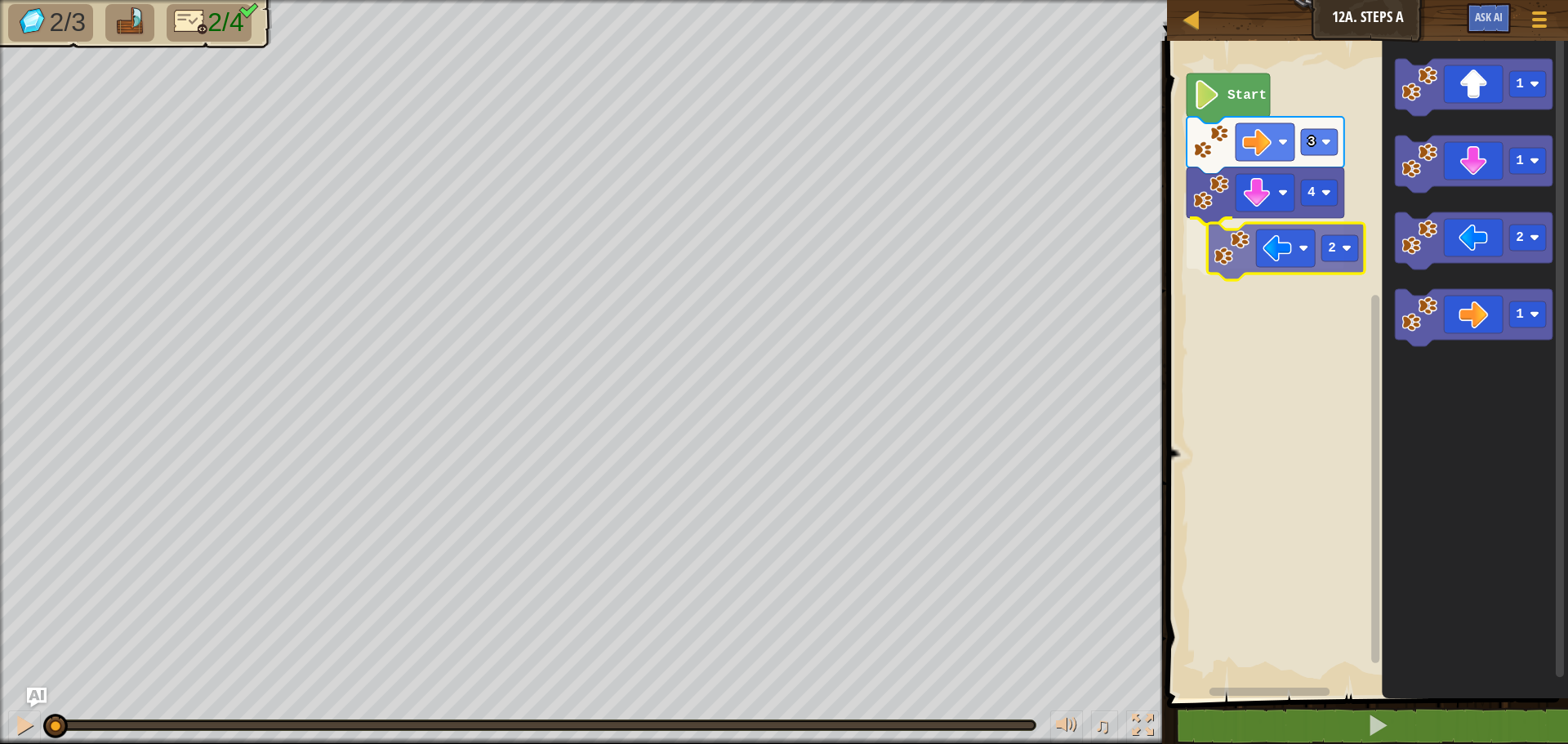
click at [1243, 263] on div "4 2 3 Start 1 1 2 1 2" at bounding box center [1365, 365] width 406 height 665
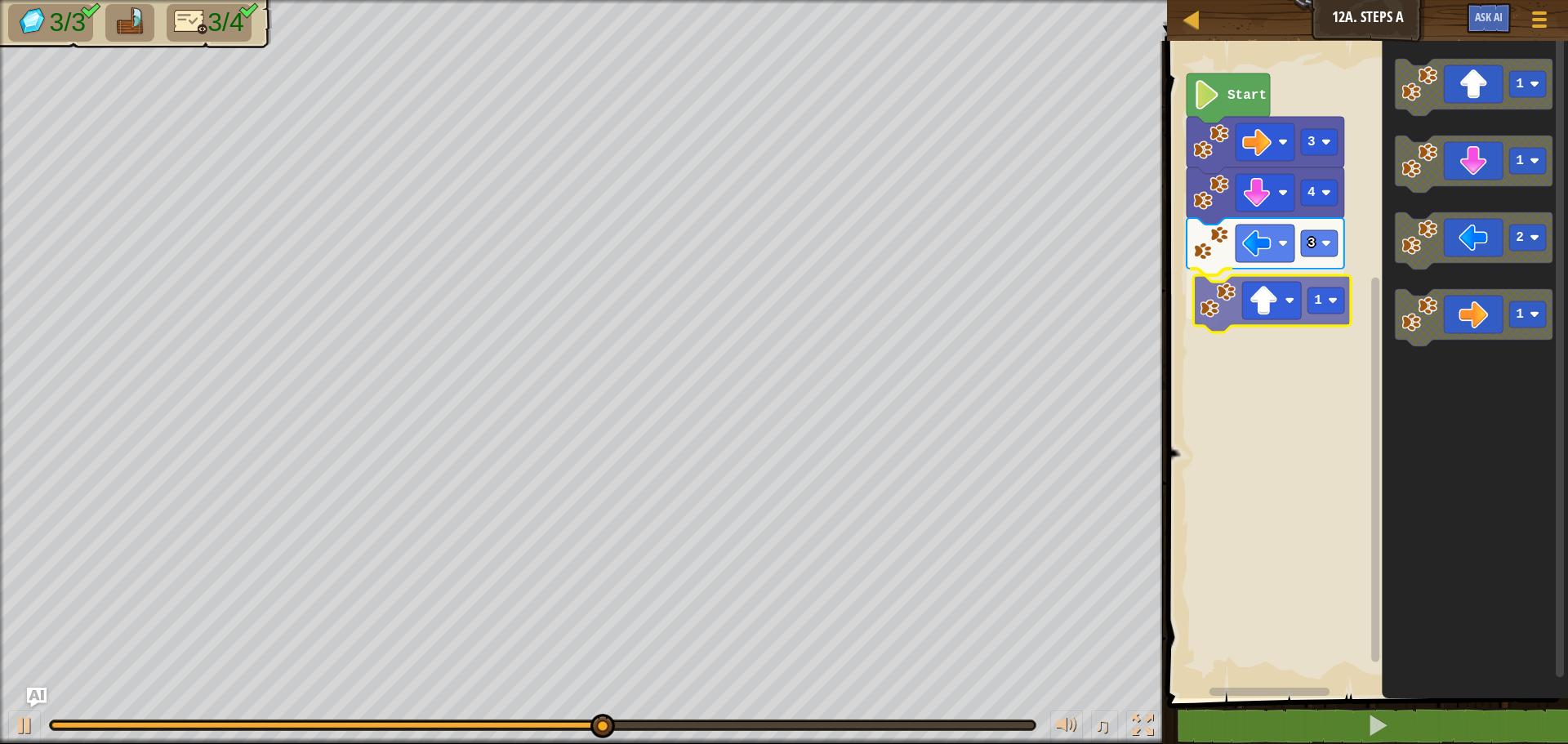
click at [1240, 310] on div "Start 3 4 3 1 1 1 2 1 1" at bounding box center [1365, 365] width 406 height 665
click at [1324, 297] on image "Blockly Workspace" at bounding box center [1326, 293] width 10 height 10
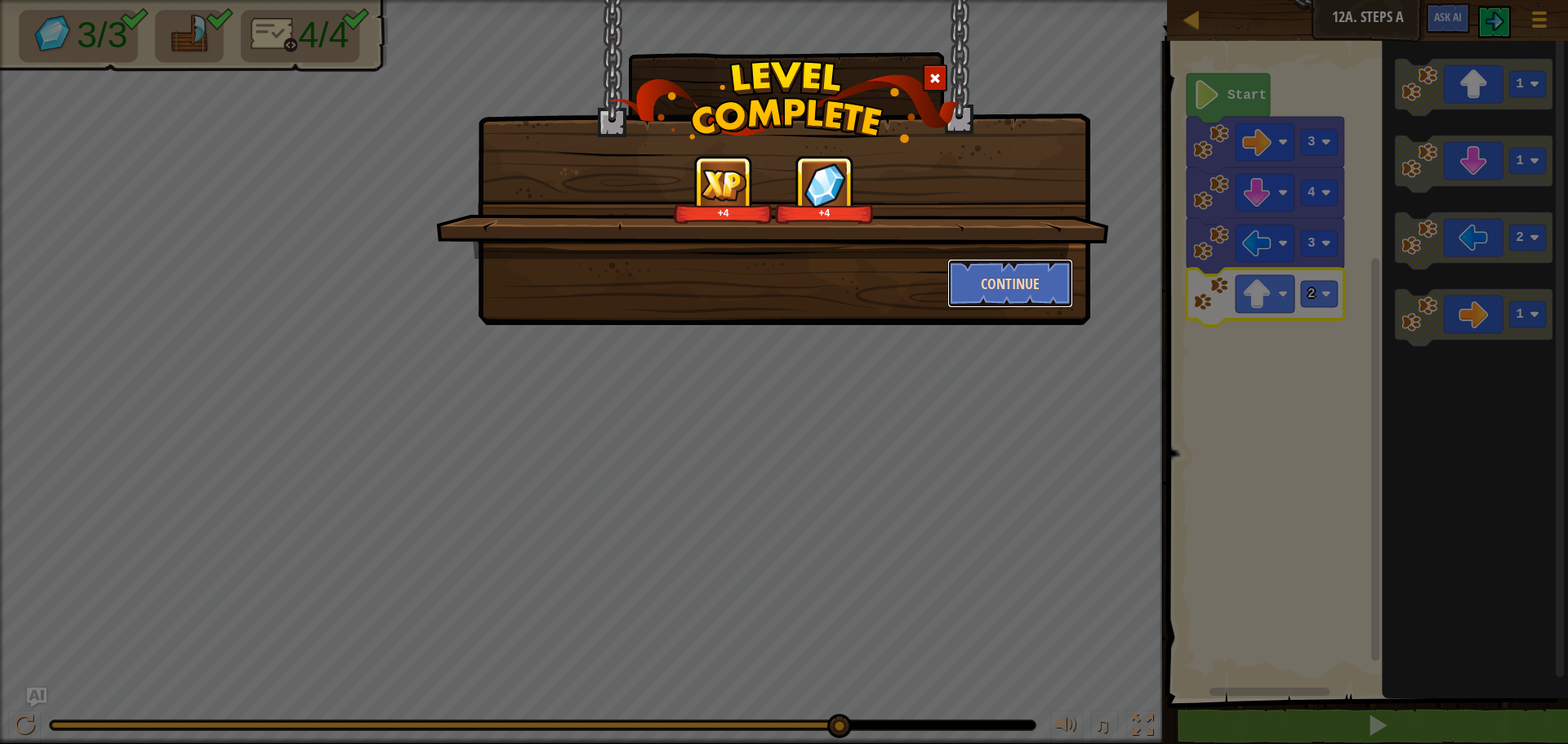
click at [1009, 290] on button "Continue" at bounding box center [1011, 283] width 127 height 49
